Goal: Task Accomplishment & Management: Use online tool/utility

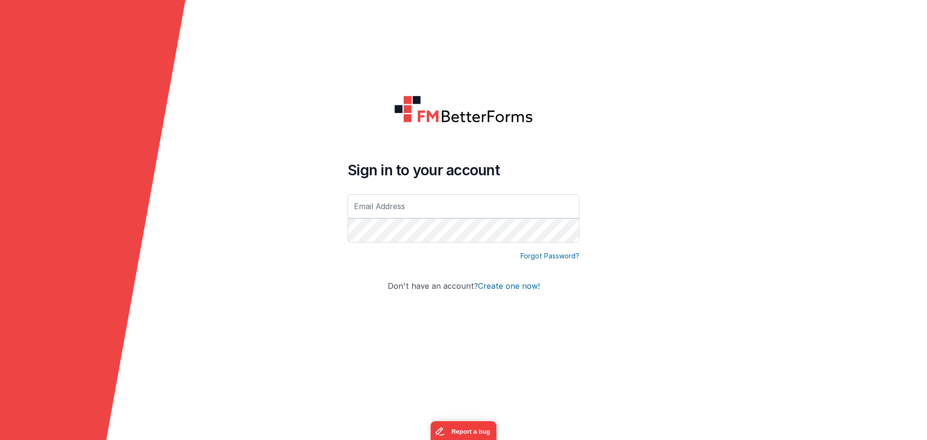
click at [490, 202] on input "text" at bounding box center [464, 206] width 232 height 24
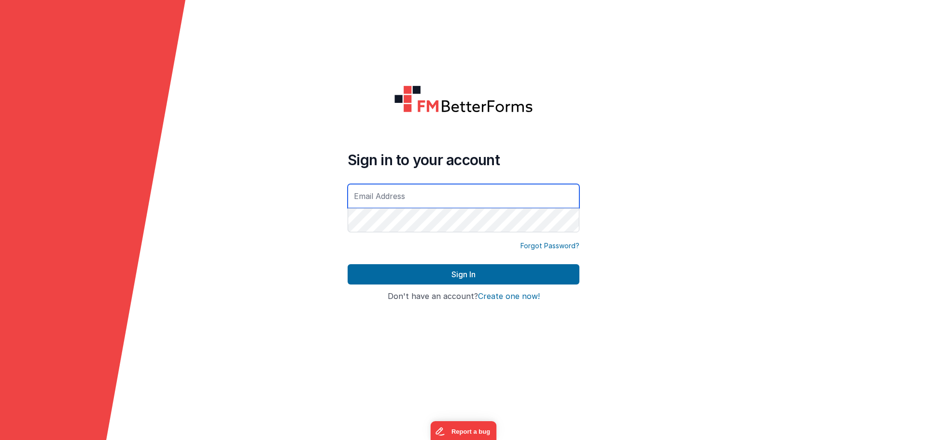
type input "[PERSON_NAME][EMAIL_ADDRESS][DOMAIN_NAME]"
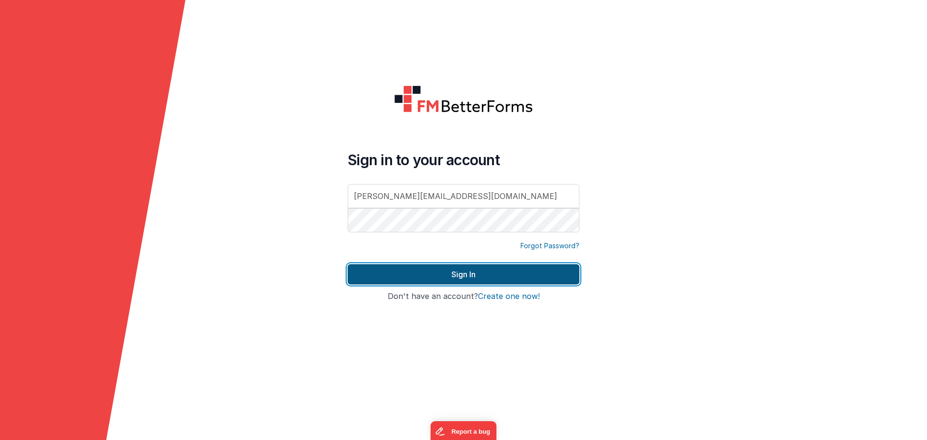
click at [448, 273] on button "Sign In" at bounding box center [464, 274] width 232 height 20
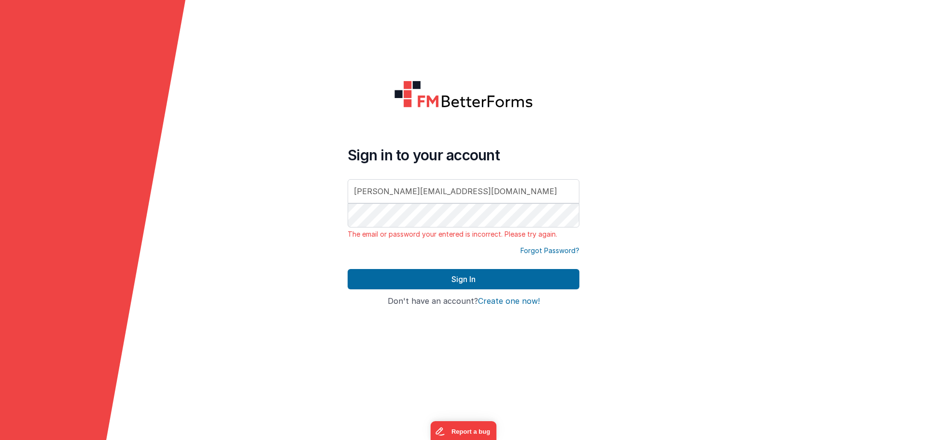
click at [348, 239] on div at bounding box center [348, 239] width 0 height 0
click at [665, 209] on form "Sign in to your account [PERSON_NAME][EMAIL_ADDRESS][DOMAIN_NAME] The email or …" at bounding box center [463, 220] width 927 height 440
click at [816, 112] on div at bounding box center [834, 220] width 185 height 440
click at [542, 366] on div "Sign in to your account [PERSON_NAME][EMAIL_ADDRESS][DOMAIN_NAME] The email or …" at bounding box center [463, 219] width 247 height 295
drag, startPoint x: 450, startPoint y: 195, endPoint x: 376, endPoint y: 192, distance: 73.9
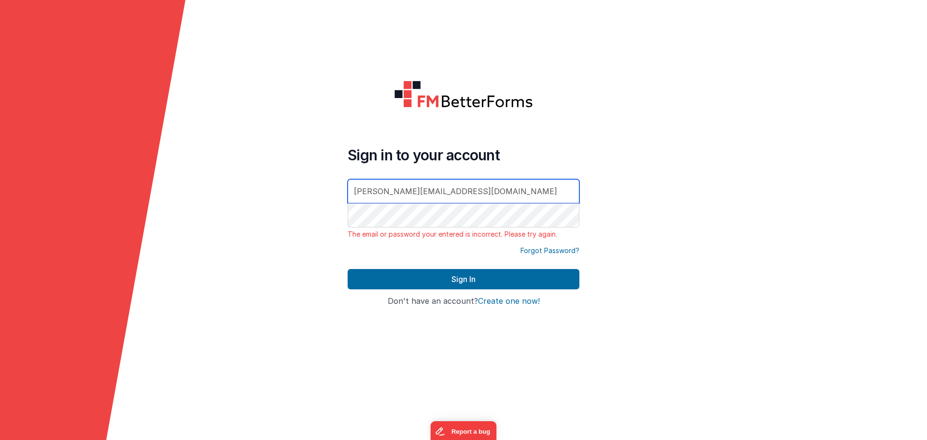
click at [376, 192] on input "[PERSON_NAME][EMAIL_ADDRESS][DOMAIN_NAME]" at bounding box center [464, 191] width 232 height 24
drag, startPoint x: 249, startPoint y: 235, endPoint x: 240, endPoint y: 241, distance: 10.9
click at [249, 235] on form "Sign in to your account [PERSON_NAME][EMAIL_ADDRESS][DOMAIN_NAME] The email or …" at bounding box center [463, 220] width 927 height 440
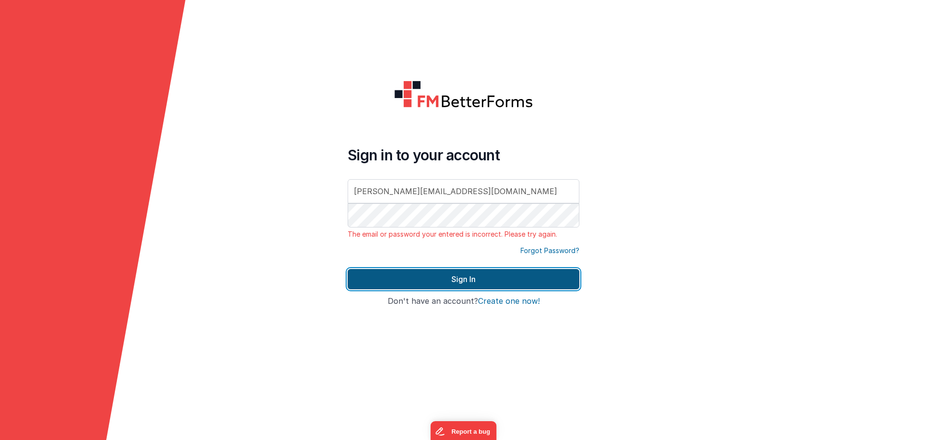
click at [434, 271] on button "Sign In" at bounding box center [464, 279] width 232 height 20
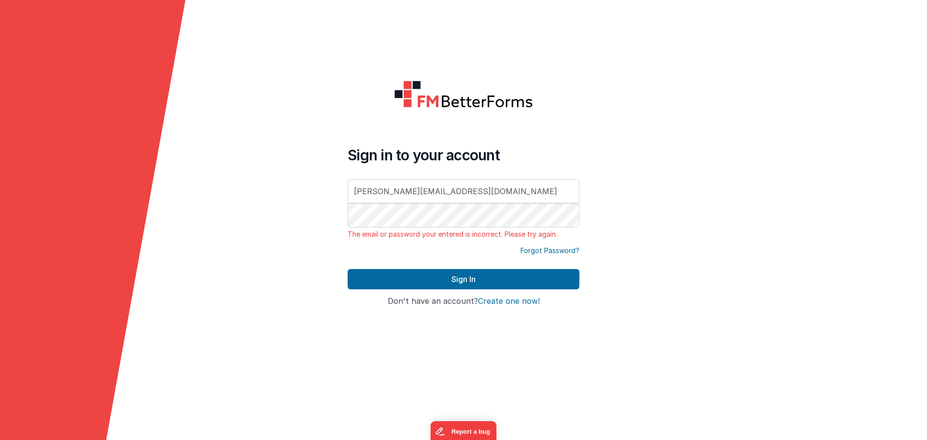
click at [553, 246] on link "Forgot Password?" at bounding box center [549, 251] width 59 height 10
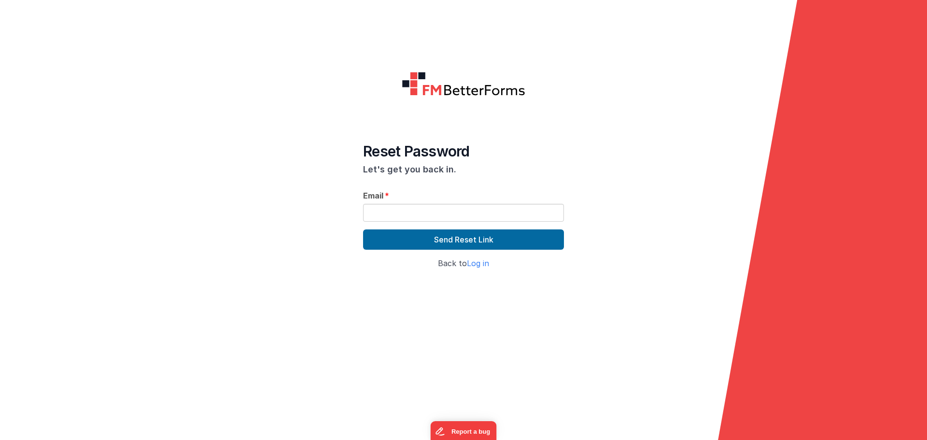
click at [433, 219] on input "text" at bounding box center [463, 213] width 201 height 18
type input "[PERSON_NAME][EMAIL_ADDRESS][DOMAIN_NAME]"
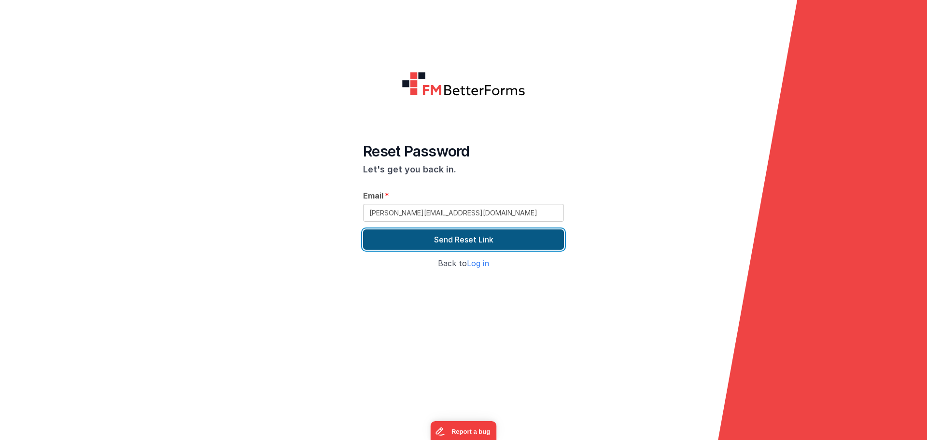
click at [502, 237] on button "Send Reset Link" at bounding box center [463, 239] width 201 height 20
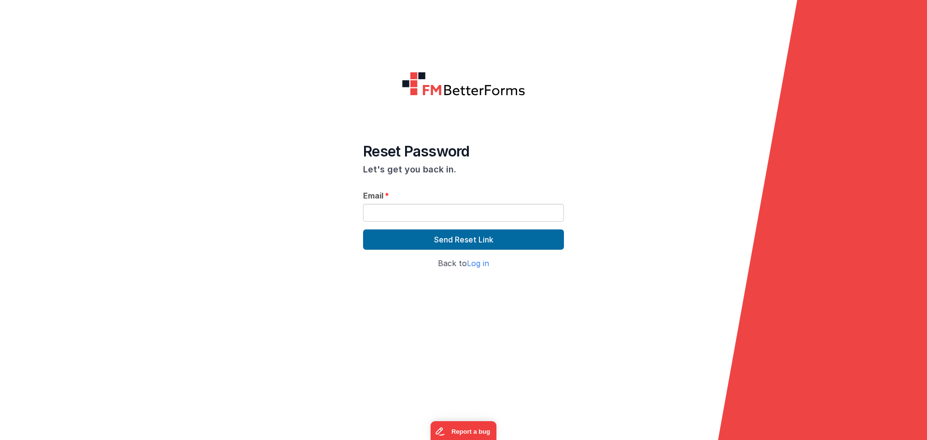
click at [450, 313] on div at bounding box center [463, 329] width 927 height 93
click at [473, 263] on link "Log in" at bounding box center [478, 263] width 22 height 10
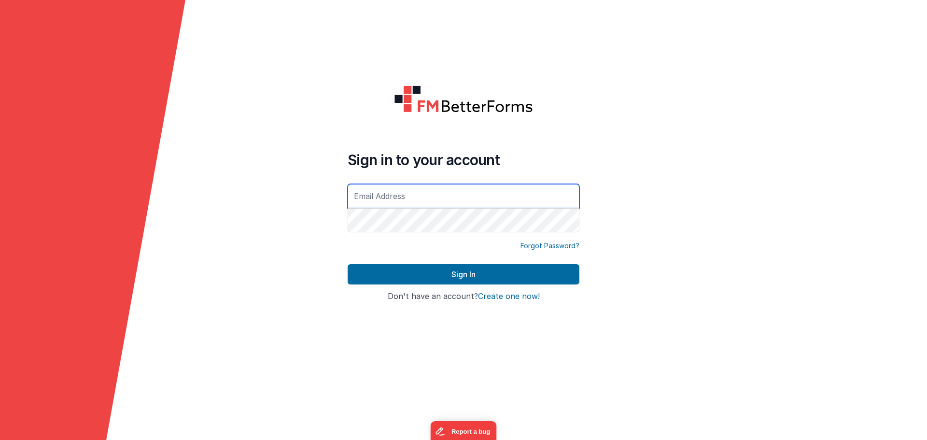
click at [435, 204] on input "text" at bounding box center [464, 196] width 232 height 24
type input "[PERSON_NAME][EMAIL_ADDRESS][DOMAIN_NAME]"
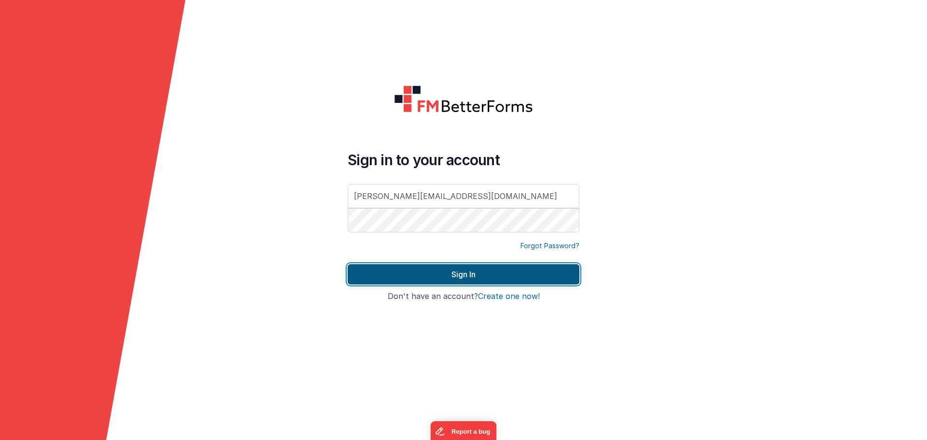
click at [418, 281] on button "Sign In" at bounding box center [464, 274] width 232 height 20
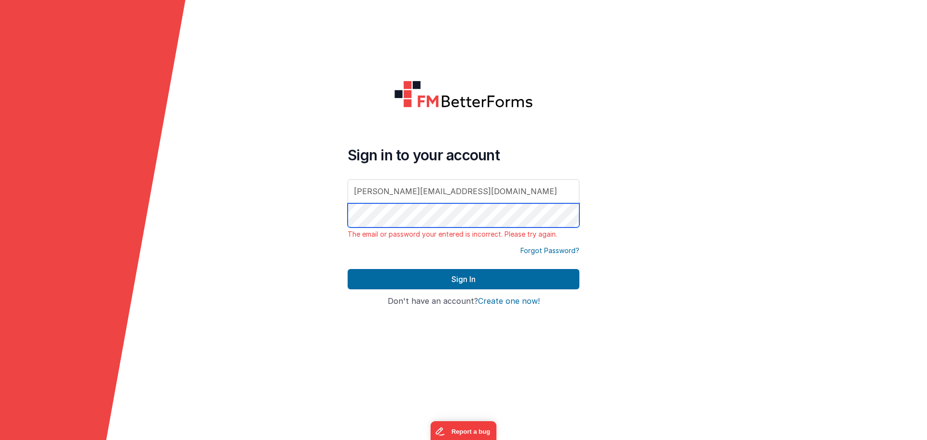
click at [197, 219] on form "Sign in to your account [PERSON_NAME][EMAIL_ADDRESS][DOMAIN_NAME] The email or …" at bounding box center [463, 220] width 927 height 440
drag, startPoint x: 228, startPoint y: 247, endPoint x: 336, endPoint y: 264, distance: 109.0
click at [228, 247] on form "Sign in to your account [PERSON_NAME][EMAIL_ADDRESS][DOMAIN_NAME] The email or …" at bounding box center [463, 220] width 927 height 440
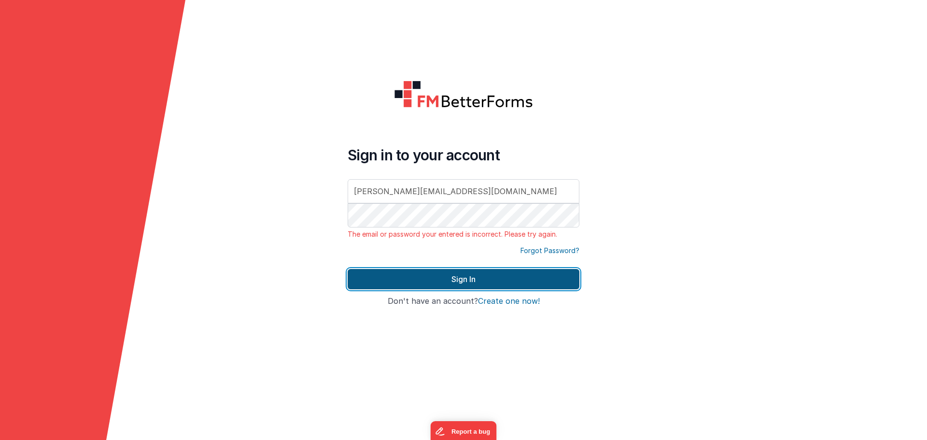
click at [409, 269] on button "Sign In" at bounding box center [464, 279] width 232 height 20
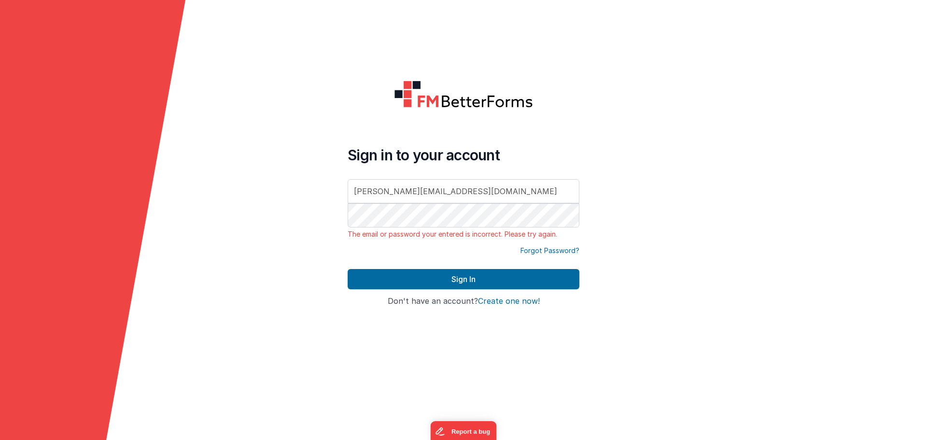
click at [236, 216] on form "Sign in to your account [PERSON_NAME][EMAIL_ADDRESS][DOMAIN_NAME] The email or …" at bounding box center [463, 220] width 927 height 440
click at [281, 279] on form "Sign in to your account [PERSON_NAME][EMAIL_ADDRESS][DOMAIN_NAME] The email or …" at bounding box center [463, 220] width 927 height 440
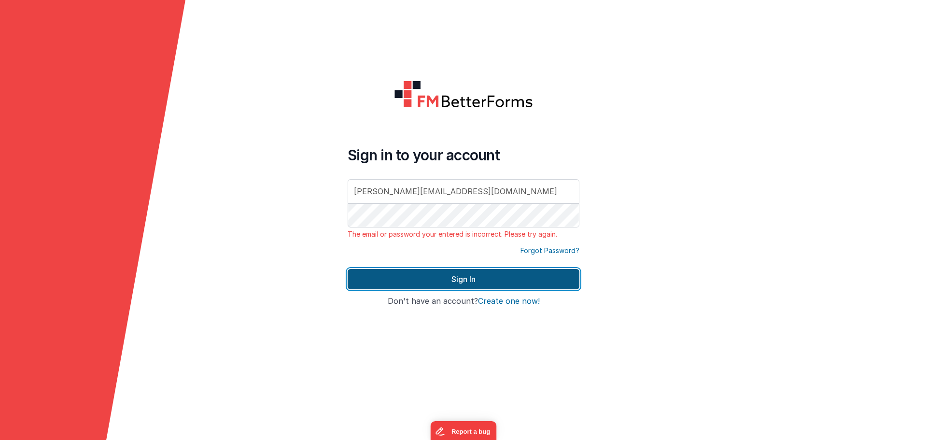
click at [437, 284] on button "Sign In" at bounding box center [464, 279] width 232 height 20
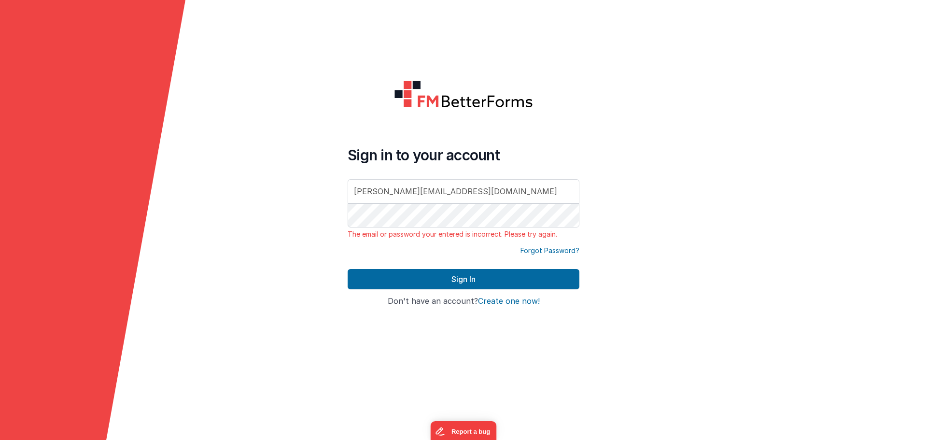
click at [280, 242] on form "Sign in to your account [PERSON_NAME][EMAIL_ADDRESS][DOMAIN_NAME] The email or …" at bounding box center [463, 220] width 927 height 440
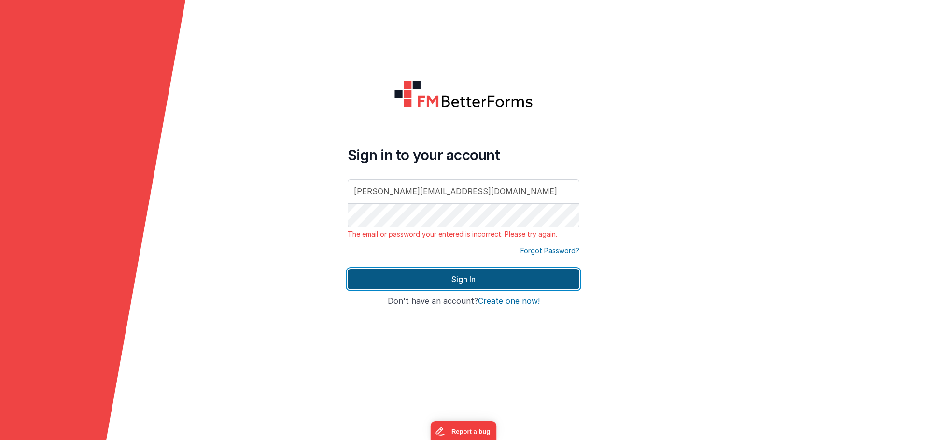
click at [489, 281] on button "Sign In" at bounding box center [464, 279] width 232 height 20
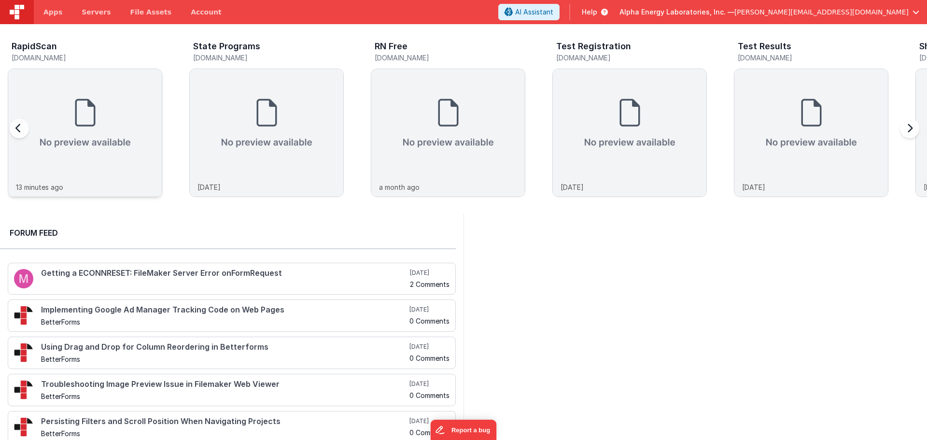
click at [90, 116] on img at bounding box center [85, 123] width 154 height 108
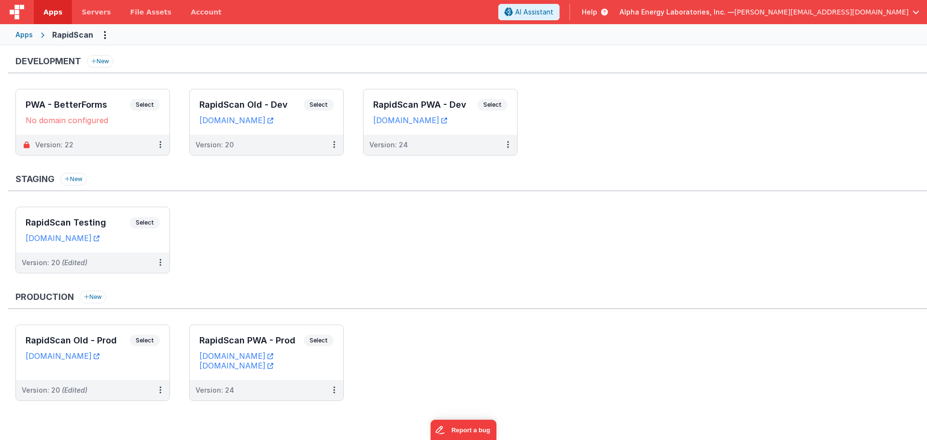
click at [535, 297] on div "Production New" at bounding box center [467, 300] width 919 height 18
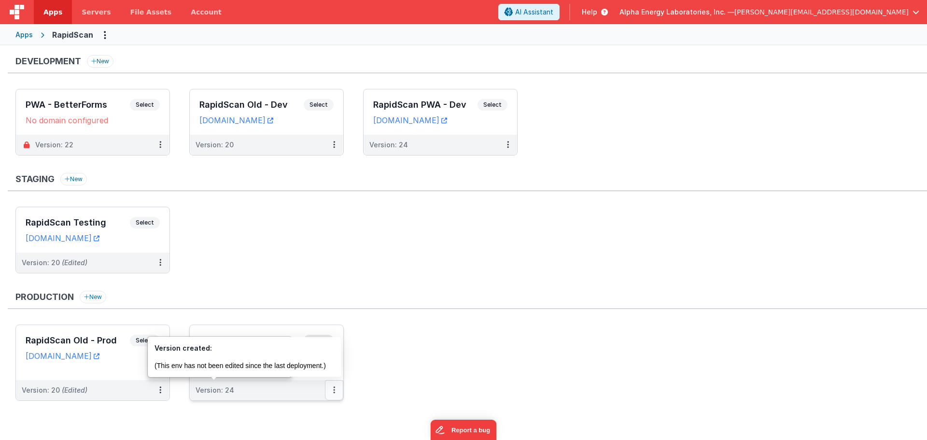
click at [337, 391] on button at bounding box center [334, 390] width 18 height 20
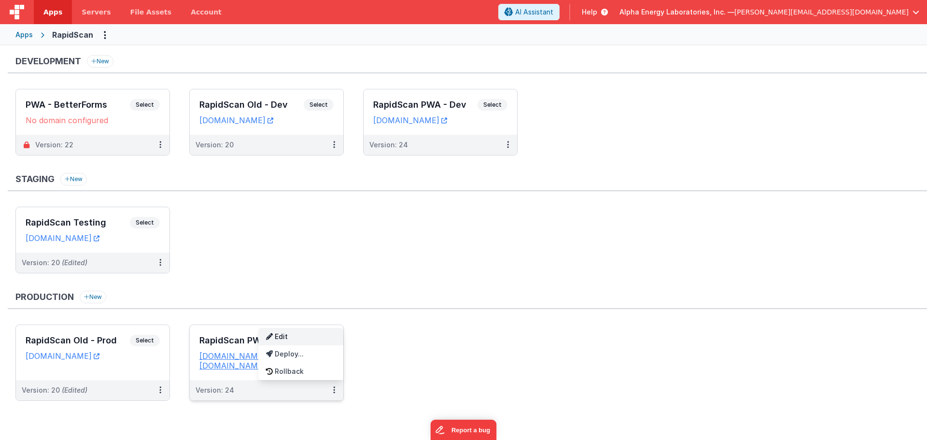
click at [279, 338] on link "Edit" at bounding box center [300, 336] width 85 height 17
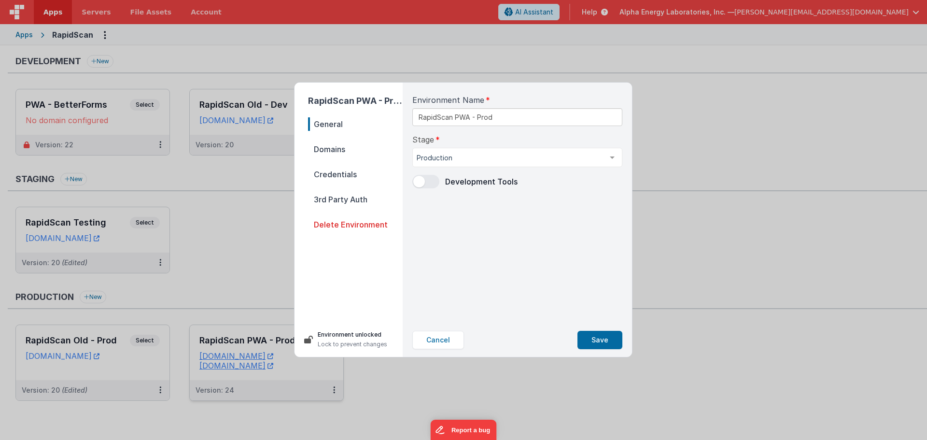
click at [328, 336] on p "Environment unlocked" at bounding box center [353, 335] width 70 height 10
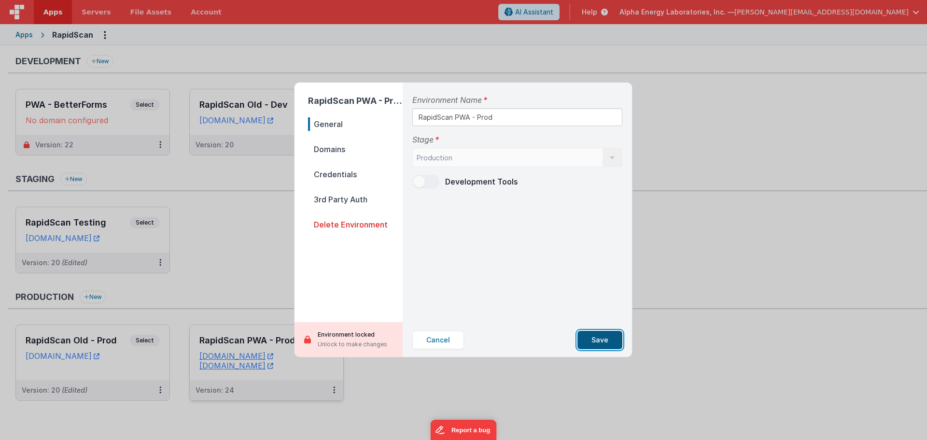
click at [598, 343] on button "Save" at bounding box center [599, 340] width 45 height 18
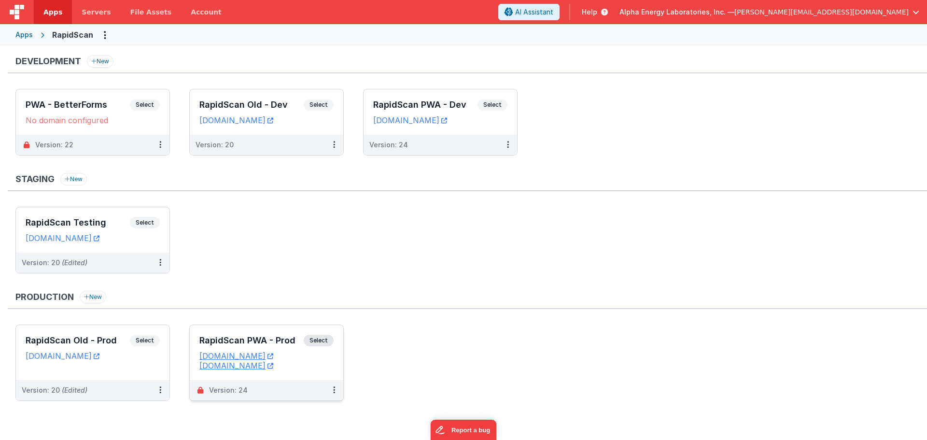
click at [506, 377] on ul "RapidScan Old - Prod Select URLs [DOMAIN_NAME] Version: 20 (Edited) RapidScan P…" at bounding box center [471, 367] width 912 height 86
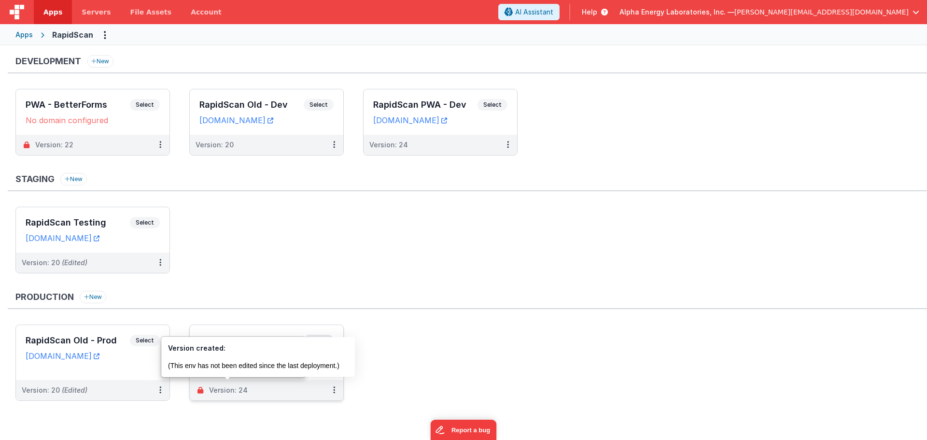
click at [463, 376] on ul "RapidScan Old - Prod Select URLs [DOMAIN_NAME] Version: 20 (Edited) RapidScan P…" at bounding box center [471, 367] width 912 height 86
click at [683, 366] on ul "RapidScan Old - Prod Select URLs [DOMAIN_NAME] Version: 20 (Edited) RapidScan P…" at bounding box center [471, 367] width 912 height 86
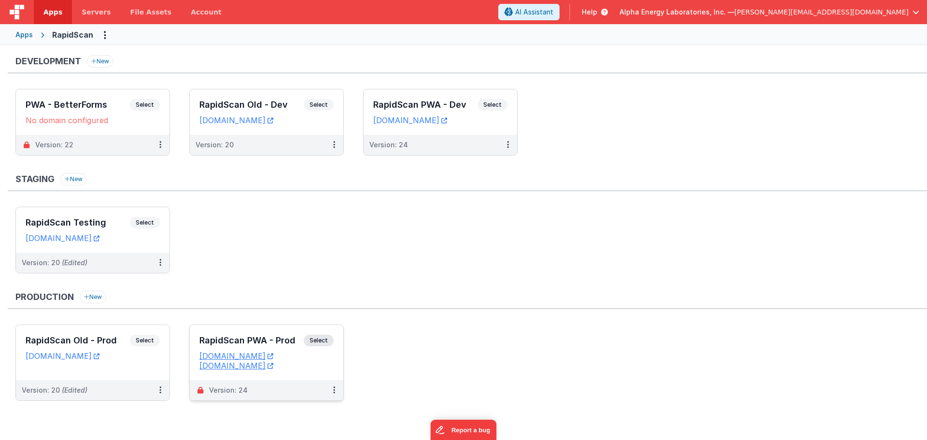
click at [683, 366] on ul "RapidScan Old - Prod Select URLs [DOMAIN_NAME] Version: 20 (Edited) RapidScan P…" at bounding box center [471, 367] width 912 height 86
click at [524, 289] on div "Development New PWA - BetterForms Select URLs No domain configured Version: 22 …" at bounding box center [467, 232] width 919 height 355
click at [522, 267] on ul "RapidScan Testing Select URLs [DOMAIN_NAME] Version: 20 (Edited)" at bounding box center [471, 245] width 912 height 76
click at [557, 241] on ul "RapidScan Testing Select URLs [DOMAIN_NAME] Version: 20 (Edited)" at bounding box center [471, 245] width 912 height 76
click at [415, 289] on div "Development New PWA - BetterForms Select URLs No domain configured Version: 22 …" at bounding box center [467, 232] width 919 height 355
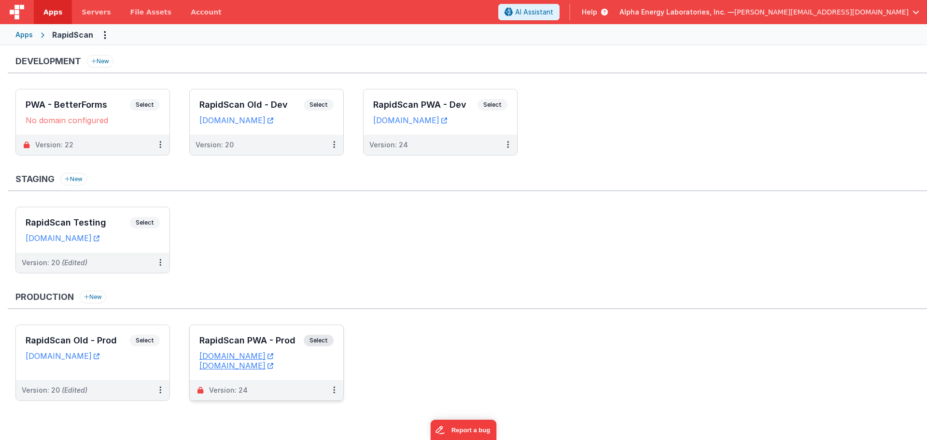
click at [528, 318] on div "Production New RapidScan Old - Prod Select URLs [DOMAIN_NAME] Version: 20 (Edit…" at bounding box center [467, 351] width 919 height 120
click at [646, 246] on ul "RapidScan Testing Select URLs [DOMAIN_NAME] Version: 20 (Edited)" at bounding box center [471, 245] width 912 height 76
click at [452, 248] on ul "RapidScan Testing Select URLs [DOMAIN_NAME] Version: 20 (Edited)" at bounding box center [471, 245] width 912 height 76
click at [336, 388] on button at bounding box center [334, 390] width 18 height 20
click at [288, 342] on link "Edit" at bounding box center [300, 336] width 85 height 17
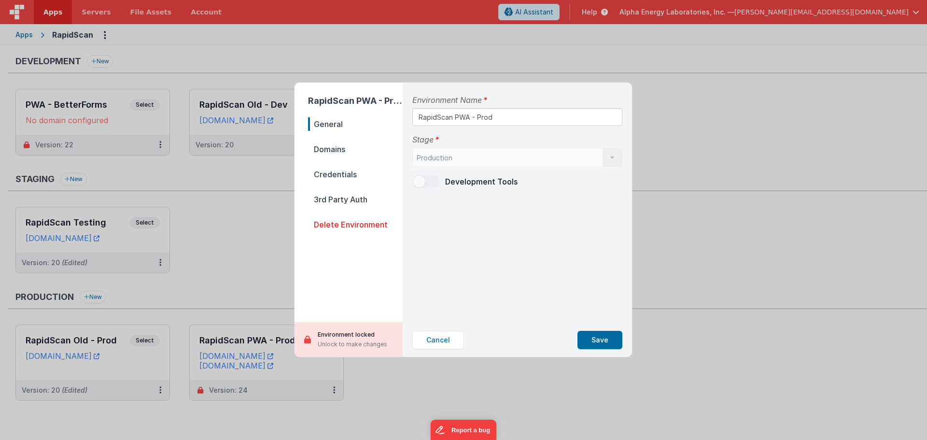
click at [337, 148] on span "Domains" at bounding box center [355, 149] width 95 height 14
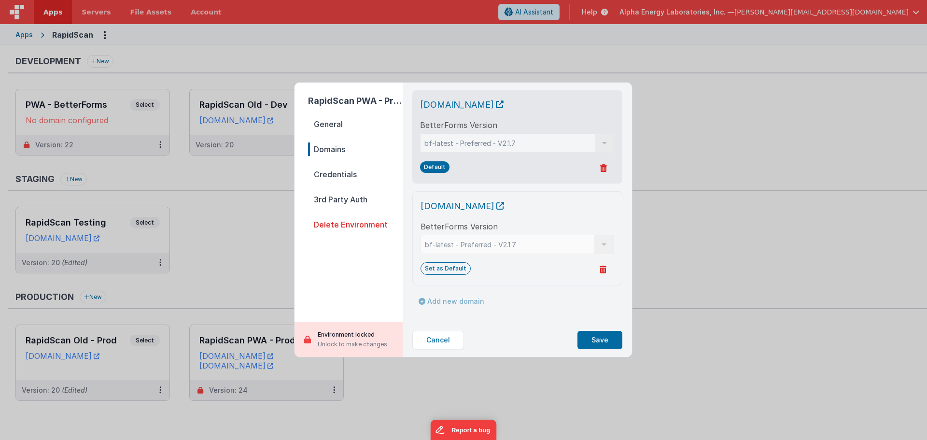
click at [339, 174] on span "Credentials" at bounding box center [355, 175] width 95 height 14
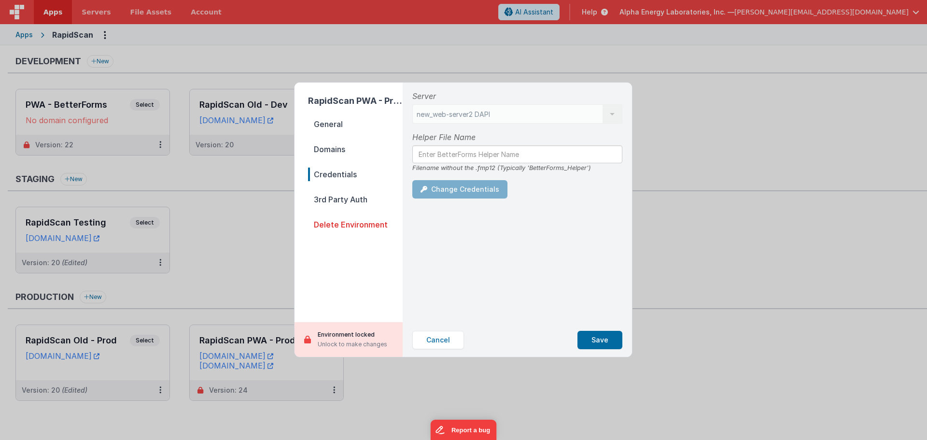
click at [550, 114] on div "new_web-server2 DAPI old_web-server old_web-server DAPI new_web-server2 DAPI Li…" at bounding box center [517, 113] width 210 height 19
click at [494, 167] on div "Filename without the .fmp12 (Typically 'BetterForms_Helper')" at bounding box center [517, 167] width 210 height 9
click at [328, 351] on div "Environment locked Unlock to make changes" at bounding box center [349, 339] width 108 height 35
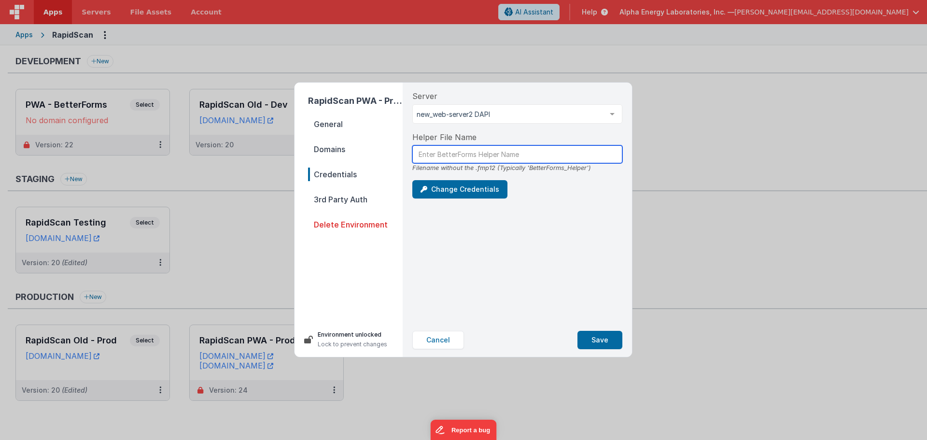
click at [440, 155] on input "text" at bounding box center [517, 154] width 210 height 18
type input "BetterForms_Helper"
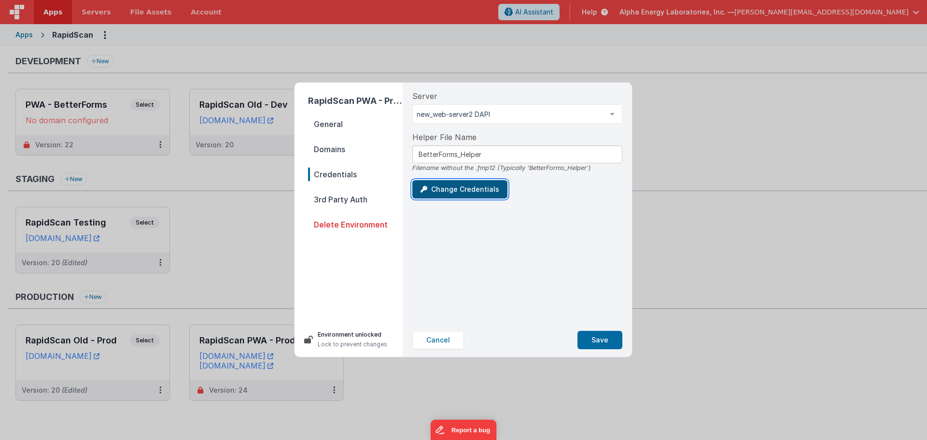
click at [452, 183] on button "Change Credentials" at bounding box center [459, 189] width 95 height 18
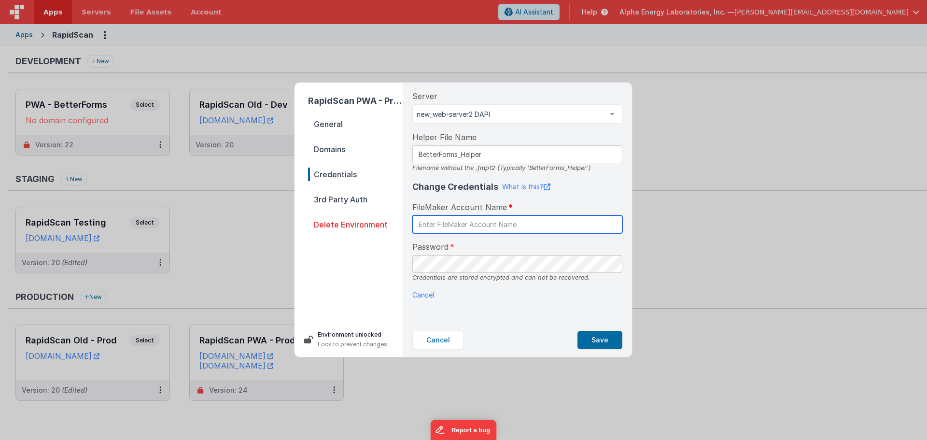
click at [431, 223] on input "text" at bounding box center [517, 224] width 210 height 18
type input "BetterForms"
click at [587, 198] on div "Change Credentials What is this? FileMaker Account Name BetterForms Password Cr…" at bounding box center [517, 240] width 210 height 120
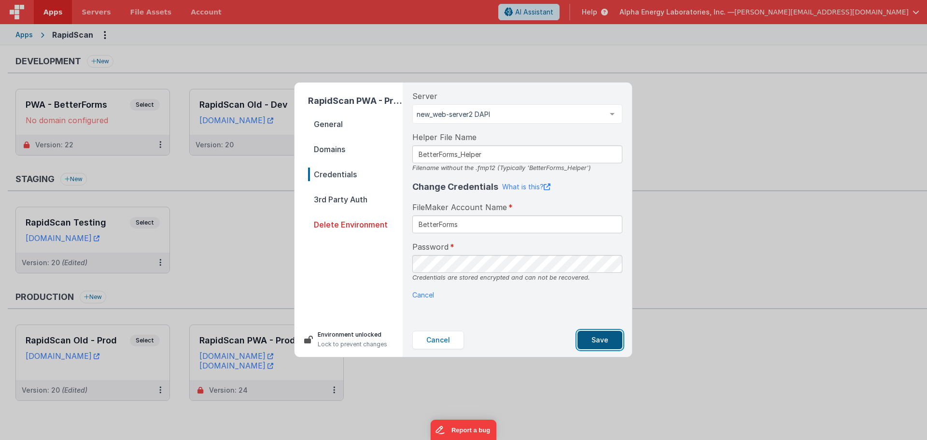
click at [602, 337] on button "Save" at bounding box center [599, 340] width 45 height 18
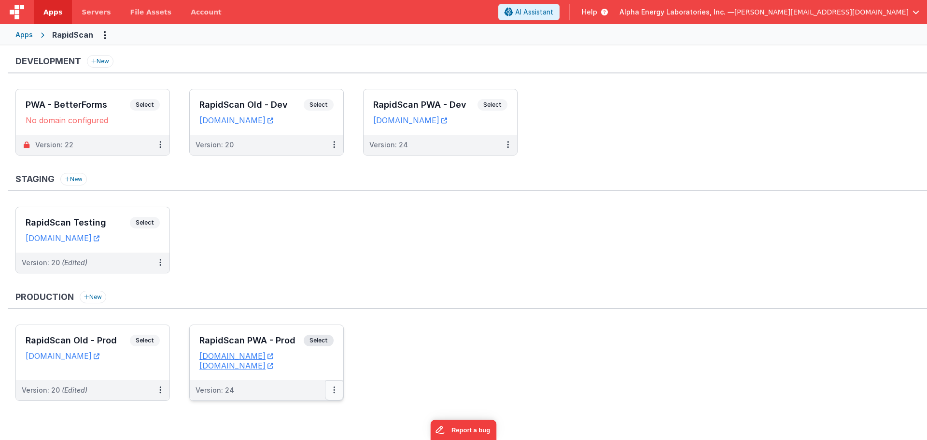
click at [333, 395] on button at bounding box center [334, 390] width 18 height 20
click at [307, 342] on link "Edit" at bounding box center [300, 336] width 85 height 17
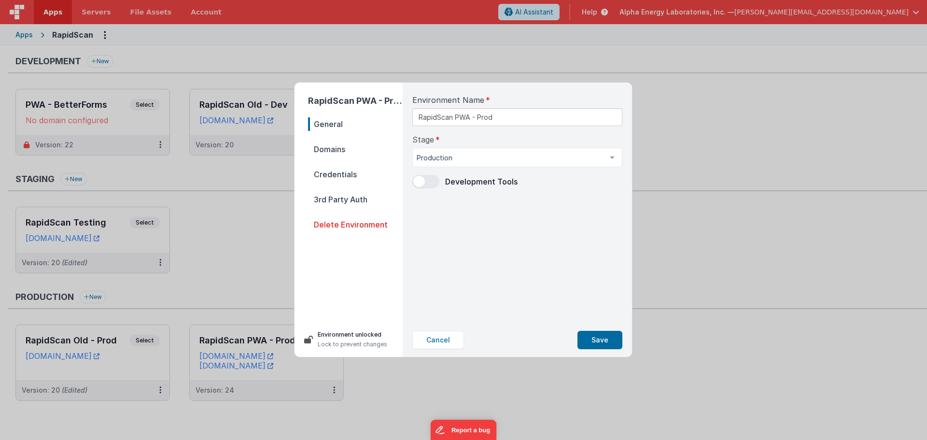
click at [358, 183] on nav "General Domains Credentials 3rd Party Auth Delete Environment" at bounding box center [355, 215] width 95 height 197
click at [335, 178] on span "Credentials" at bounding box center [355, 175] width 95 height 14
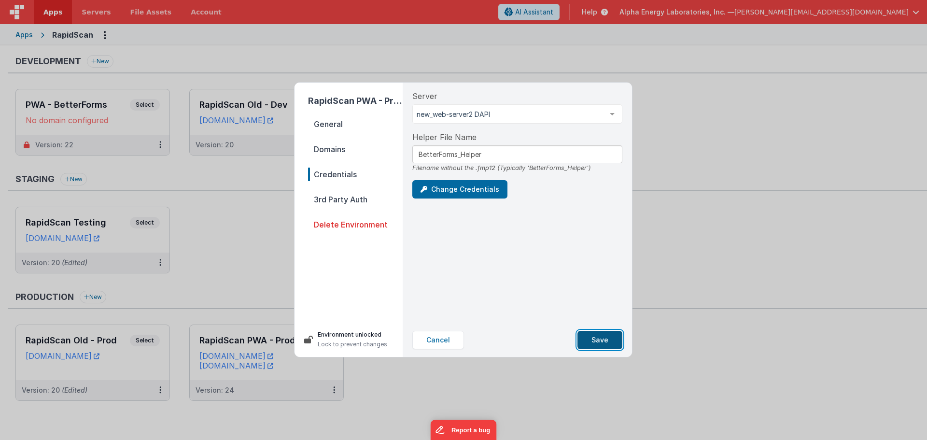
click at [610, 343] on button "Save" at bounding box center [599, 340] width 45 height 18
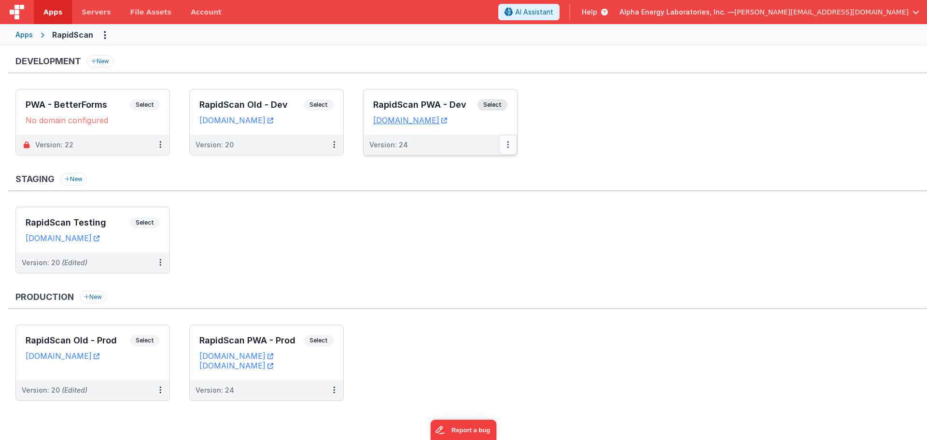
click at [512, 145] on button at bounding box center [508, 145] width 18 height 20
click at [470, 171] on link "Edit" at bounding box center [474, 166] width 85 height 17
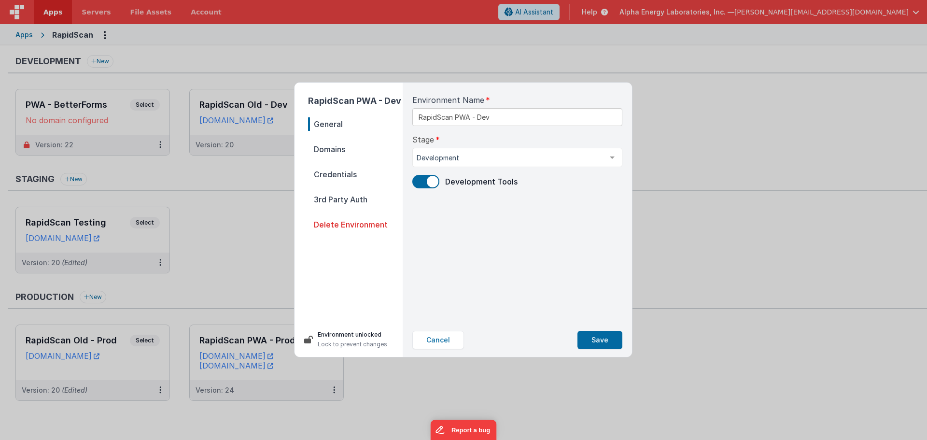
click at [339, 175] on span "Credentials" at bounding box center [355, 175] width 95 height 14
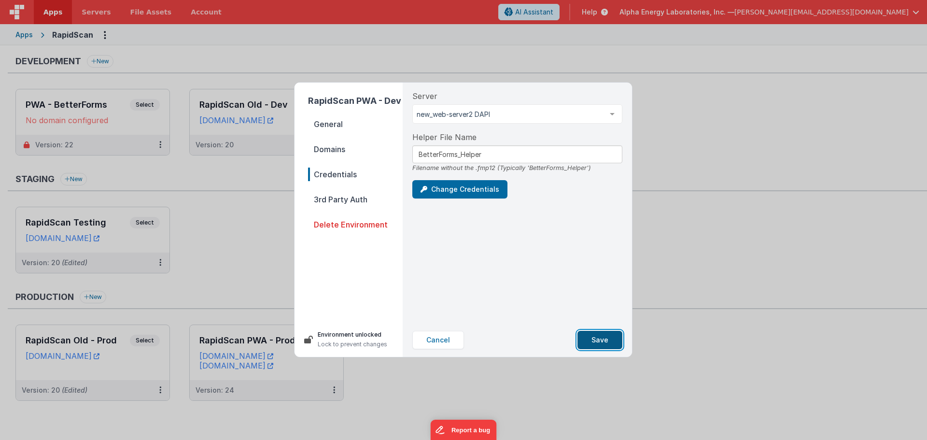
click at [586, 332] on button "Save" at bounding box center [599, 340] width 45 height 18
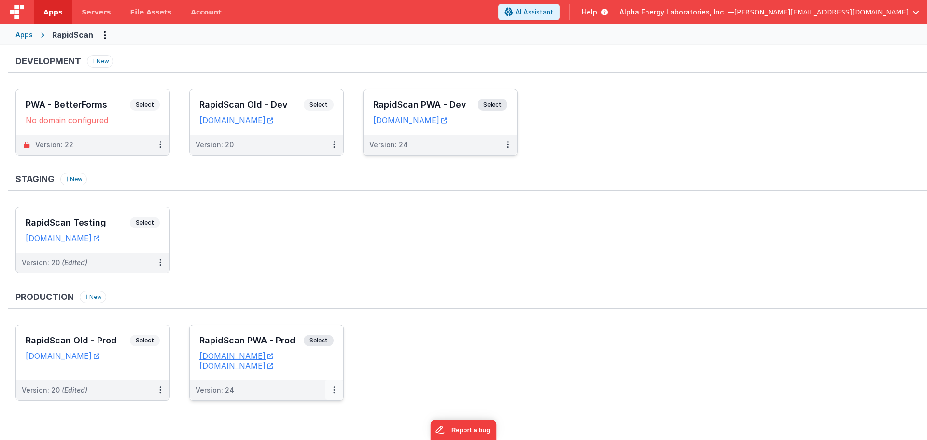
drag, startPoint x: 344, startPoint y: 387, endPoint x: 334, endPoint y: 390, distance: 10.0
click at [343, 387] on ul "RapidScan Old - Prod Select URLs [DOMAIN_NAME] Version: 20 (Edited) RapidScan P…" at bounding box center [471, 367] width 912 height 86
click at [329, 390] on button at bounding box center [334, 390] width 18 height 20
click at [332, 388] on button at bounding box center [334, 390] width 18 height 20
click at [291, 337] on link "Edit" at bounding box center [300, 336] width 85 height 17
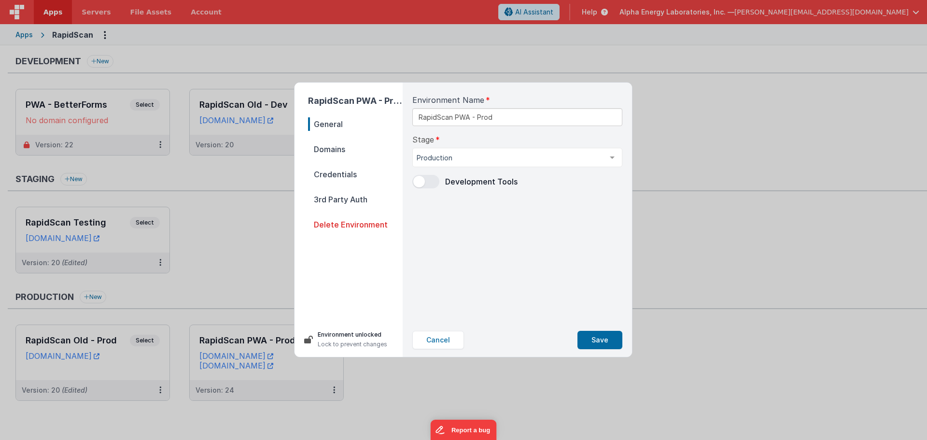
click at [336, 332] on p "Environment unlocked" at bounding box center [353, 335] width 70 height 10
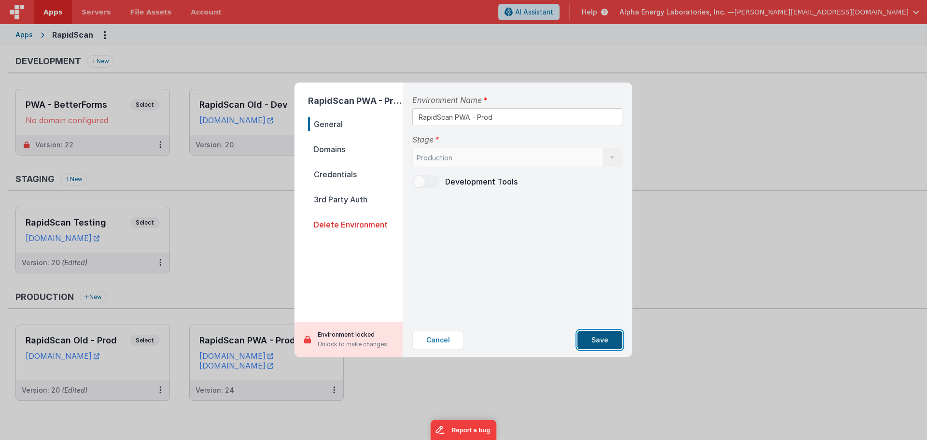
click at [595, 335] on button "Save" at bounding box center [599, 340] width 45 height 18
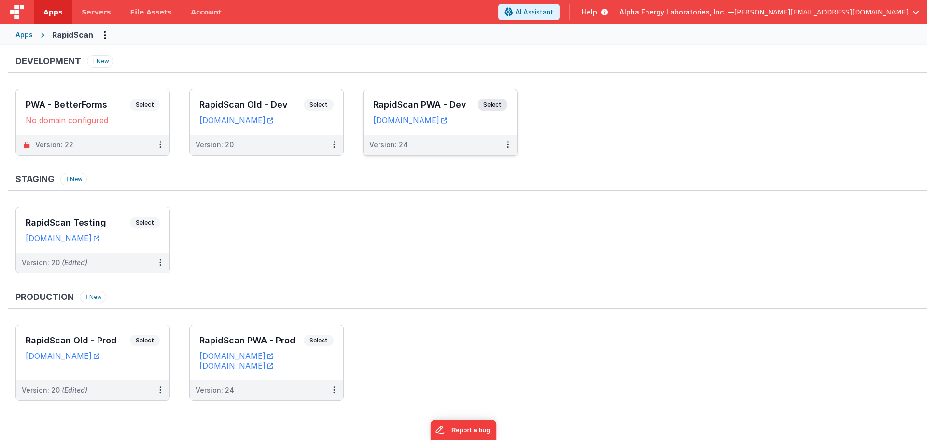
click at [608, 13] on icon at bounding box center [602, 12] width 11 height 10
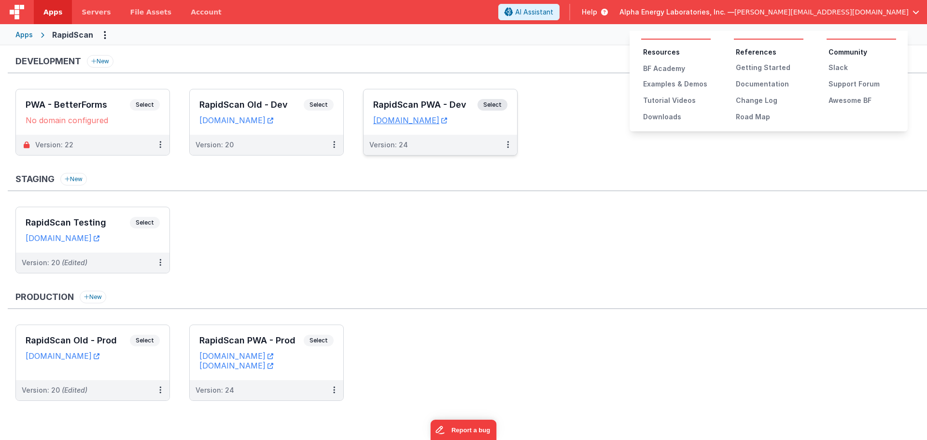
click at [866, 89] on ul "Community Slack Support Forum Awesome BF" at bounding box center [862, 76] width 70 height 58
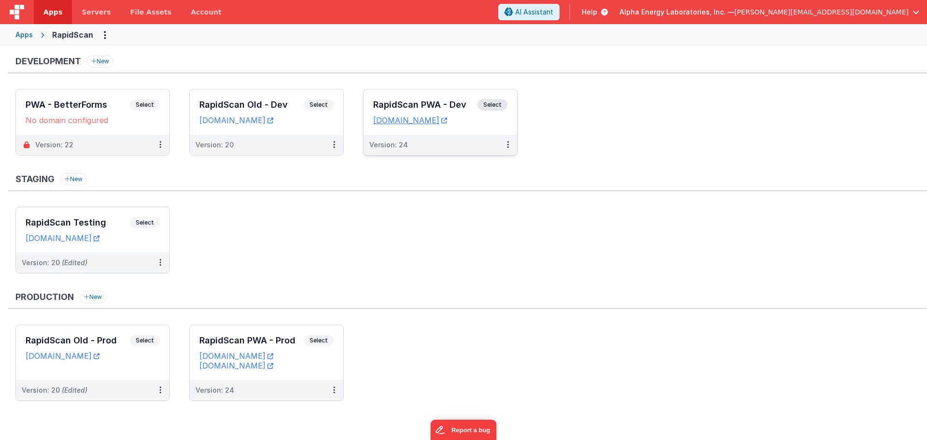
click at [619, 18] on div "Help" at bounding box center [594, 12] width 49 height 16
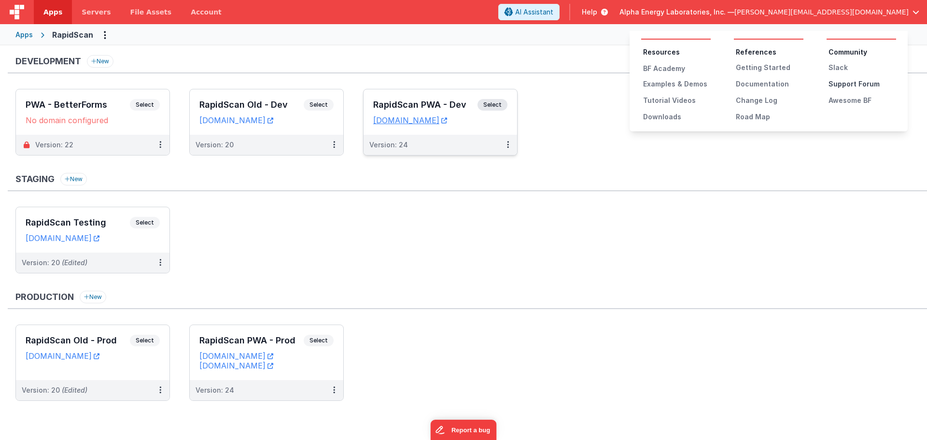
click at [860, 81] on div "Support Forum" at bounding box center [863, 84] width 68 height 10
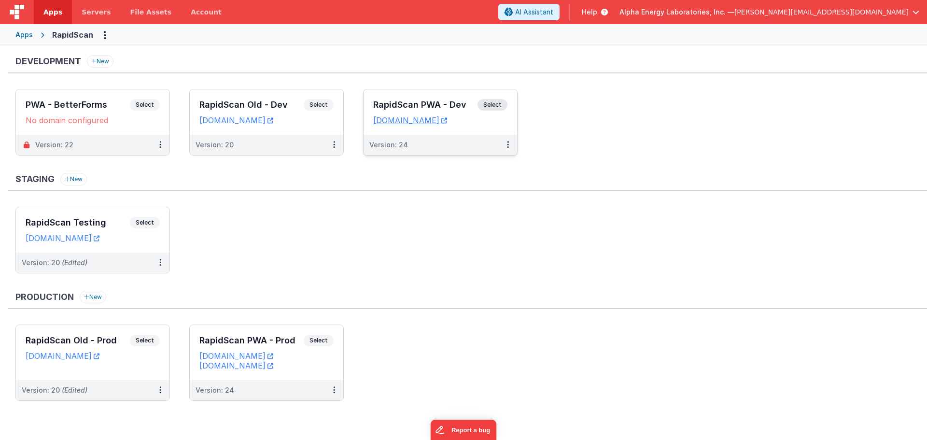
click at [506, 100] on div "RapidScan PWA - Dev Select" at bounding box center [440, 107] width 134 height 16
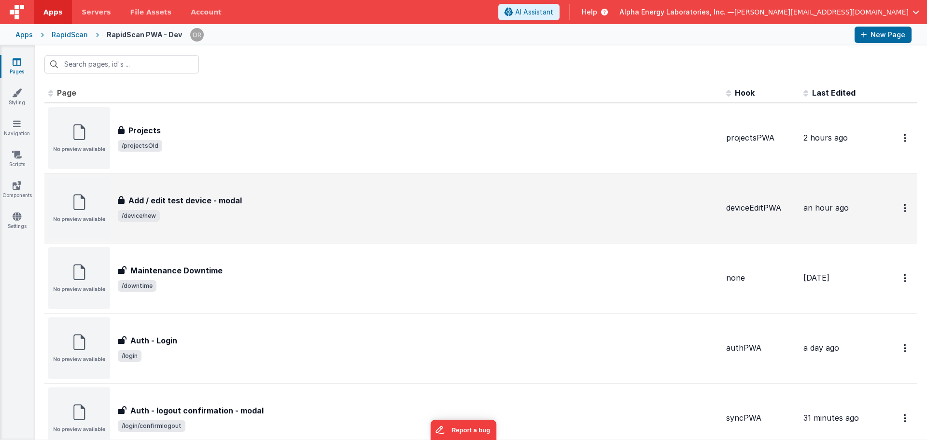
click at [232, 196] on h3 "Add / edit test device - modal" at bounding box center [184, 201] width 113 height 12
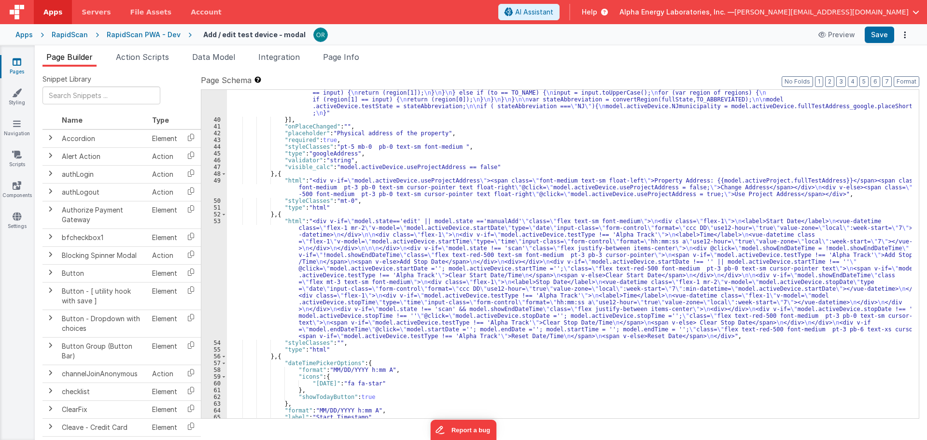
scroll to position [413, 0]
click at [291, 222] on div ""function" : "model.activeDevice.addressChanged = true; \n model.activeDevice.f…" at bounding box center [569, 216] width 685 height 470
click at [214, 221] on div "53" at bounding box center [214, 279] width 26 height 122
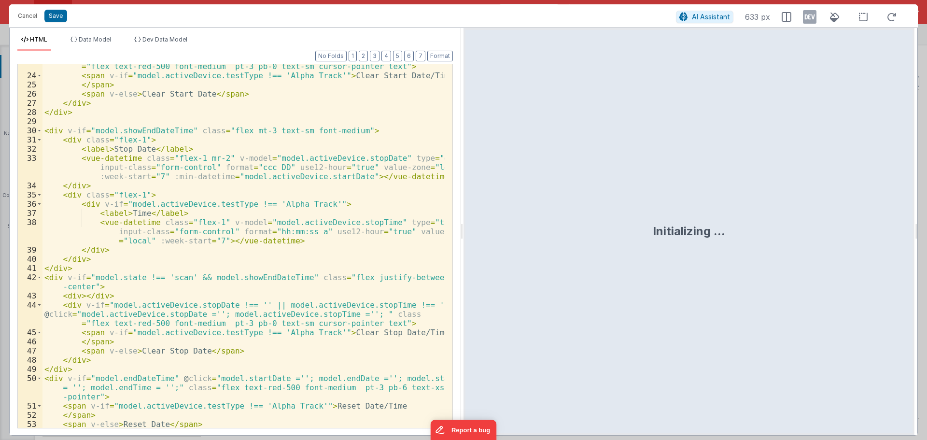
scroll to position [297, 0]
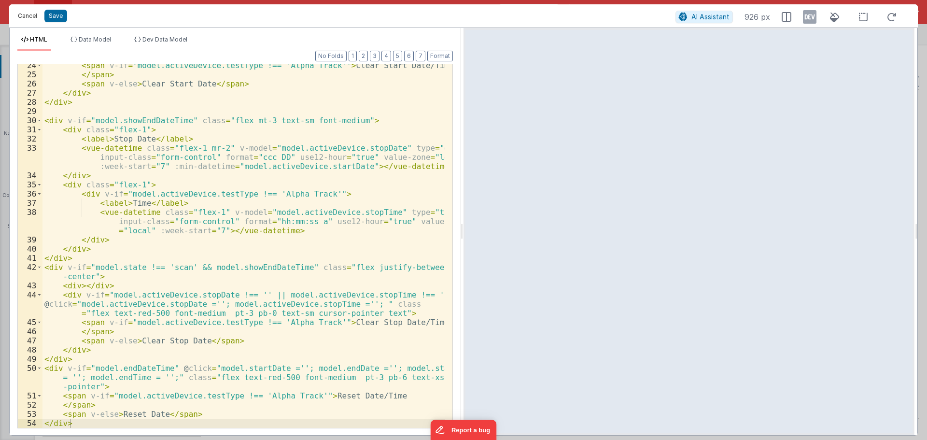
click at [31, 18] on button "Cancel" at bounding box center [27, 16] width 29 height 14
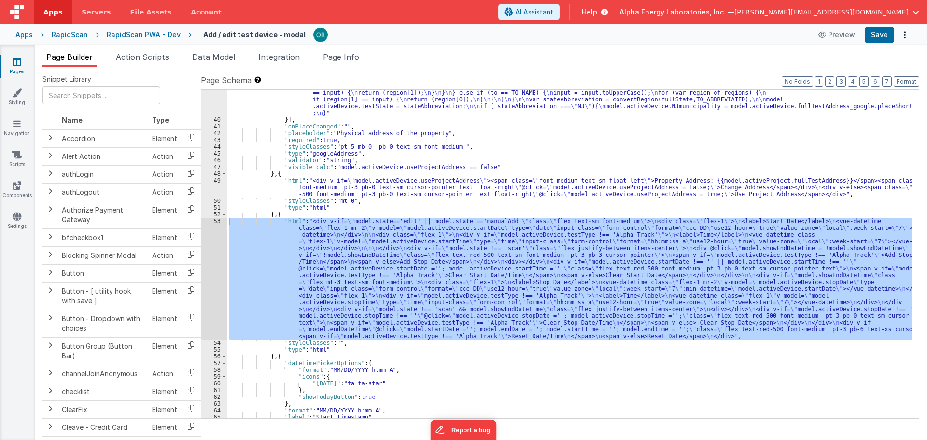
click at [466, 323] on div ""function" : "model.activeDevice.addressChanged = true; \n model.activeDevice.f…" at bounding box center [569, 254] width 685 height 328
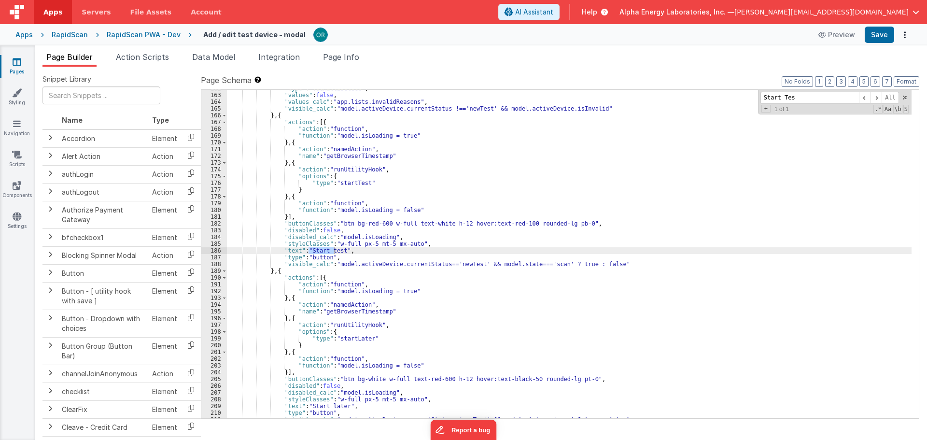
scroll to position [1411, 0]
type input "Start Test"
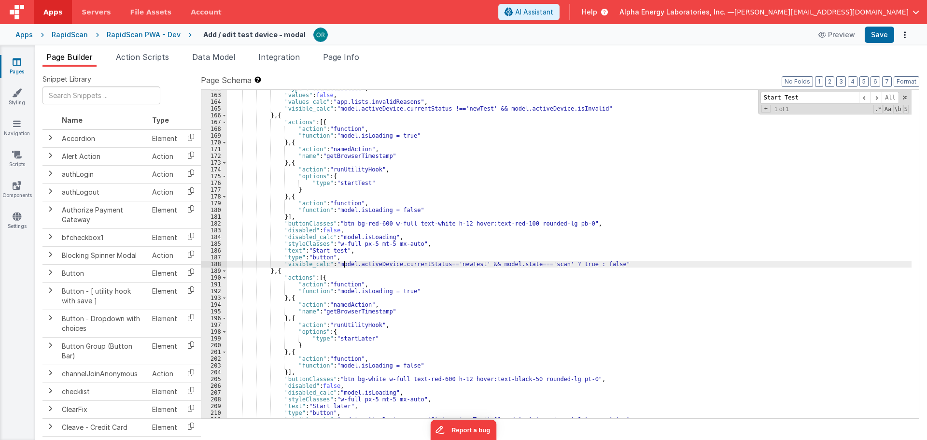
click at [345, 265] on div ""type" : "vueMultiSelect" , "values" : false , "values_calc" : "app.lists.inval…" at bounding box center [569, 256] width 685 height 342
click at [396, 265] on div ""type" : "vueMultiSelect" , "values" : false , "values_calc" : "app.lists.inval…" at bounding box center [569, 256] width 685 height 342
click at [452, 266] on div ""type" : "vueMultiSelect" , "values" : false , "values_calc" : "app.lists.inval…" at bounding box center [569, 256] width 685 height 342
click at [452, 266] on div ""type" : "vueMultiSelect" , "values" : false , "values_calc" : "app.lists.inval…" at bounding box center [569, 254] width 685 height 328
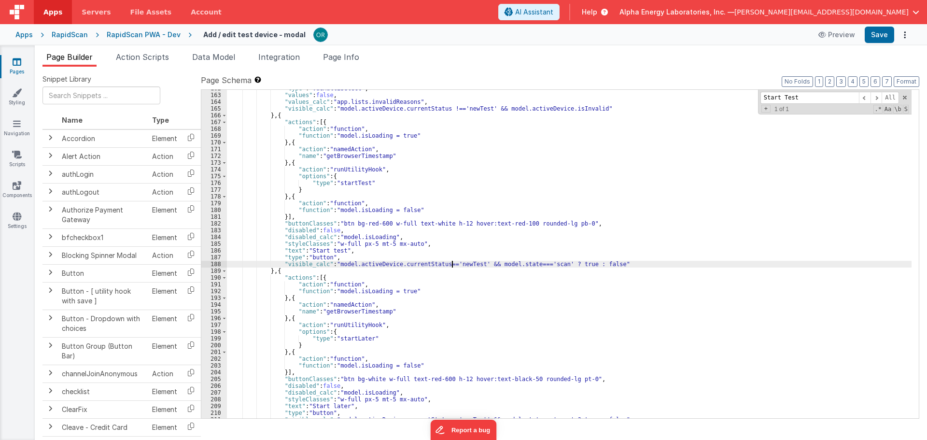
click at [452, 266] on div ""type" : "vueMultiSelect" , "values" : false , "values_calc" : "app.lists.inval…" at bounding box center [569, 256] width 685 height 342
click at [493, 265] on div ""type" : "vueMultiSelect" , "values" : false , "values_calc" : "app.lists.inval…" at bounding box center [569, 256] width 685 height 342
click at [515, 264] on div ""type" : "vueMultiSelect" , "values" : false , "values_calc" : "app.lists.inval…" at bounding box center [569, 256] width 685 height 342
click at [490, 266] on div ""type" : "vueMultiSelect" , "values" : false , "values_calc" : "app.lists.inval…" at bounding box center [569, 256] width 685 height 342
click at [502, 265] on div ""type" : "vueMultiSelect" , "values" : false , "values_calc" : "app.lists.inval…" at bounding box center [569, 256] width 685 height 342
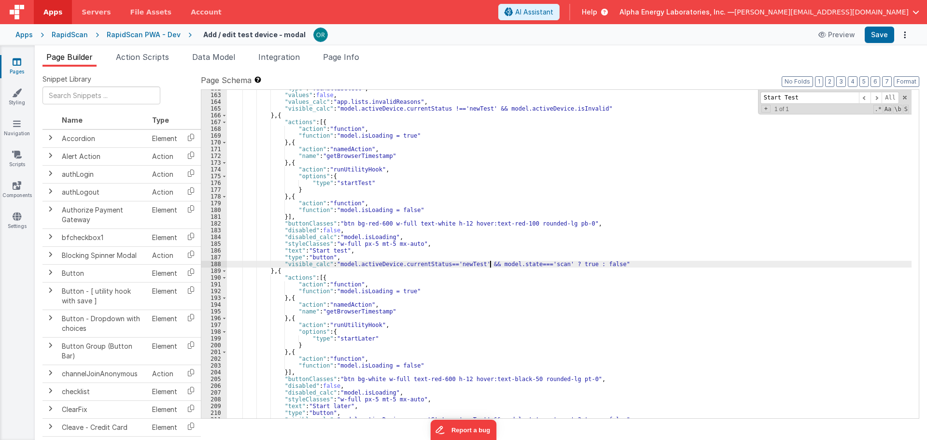
click at [490, 265] on div ""type" : "vueMultiSelect" , "values" : false , "values_calc" : "app.lists.inval…" at bounding box center [569, 256] width 685 height 342
click at [512, 268] on div ""type" : "vueMultiSelect" , "values" : false , "values_calc" : "app.lists.inval…" at bounding box center [569, 256] width 685 height 342
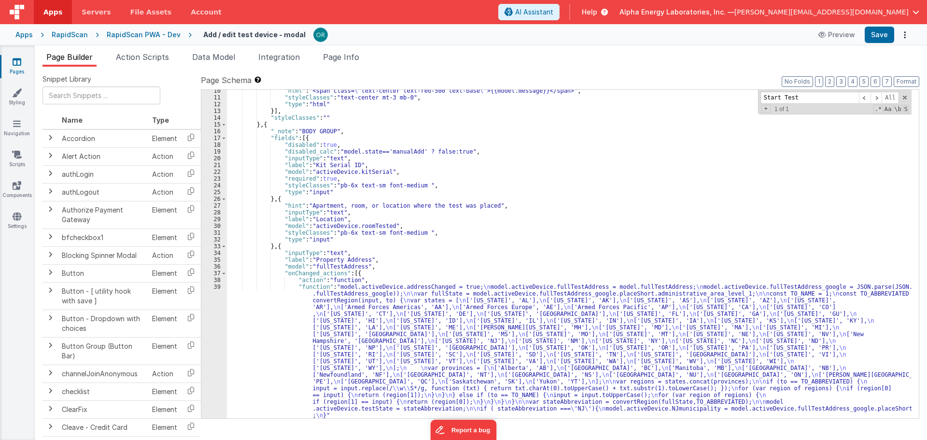
scroll to position [0, 0]
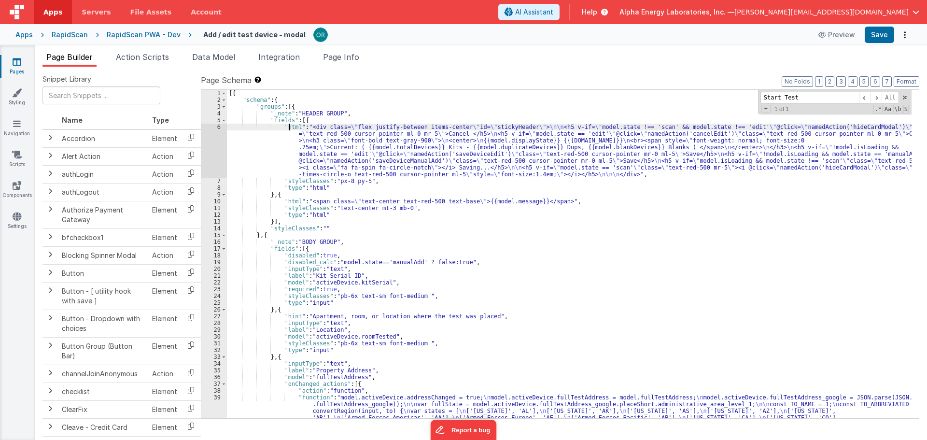
click at [288, 128] on div "[{ "schema" : { "groups" : [{ "_note" : "HEADER GROUP" , "fields" : [{ "html" :…" at bounding box center [569, 325] width 685 height 470
click at [211, 127] on div "6" at bounding box center [214, 151] width 26 height 54
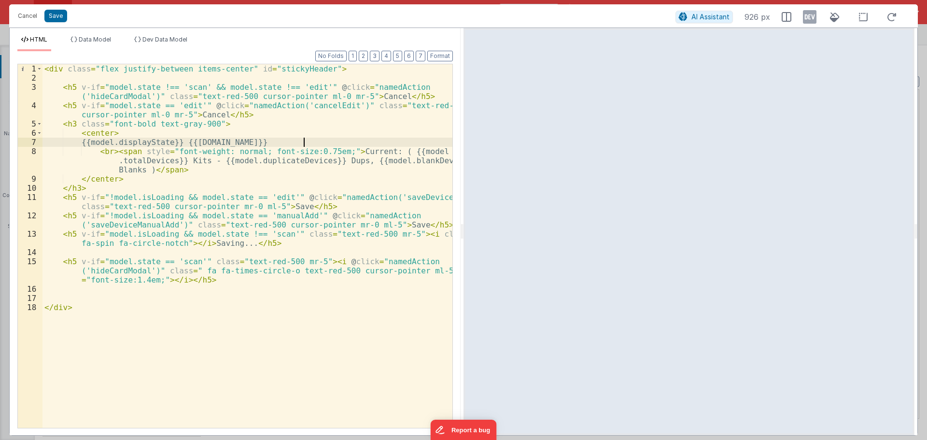
click at [322, 141] on div "< div class = "flex justify-between items-center" id = "stickyHeader" > < h5 v-…" at bounding box center [247, 255] width 410 height 382
click at [62, 14] on button "Save" at bounding box center [55, 16] width 23 height 13
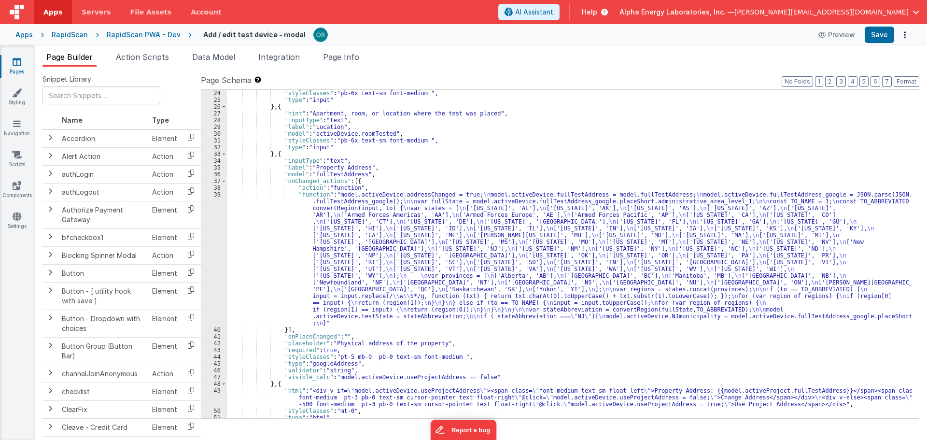
scroll to position [246, 0]
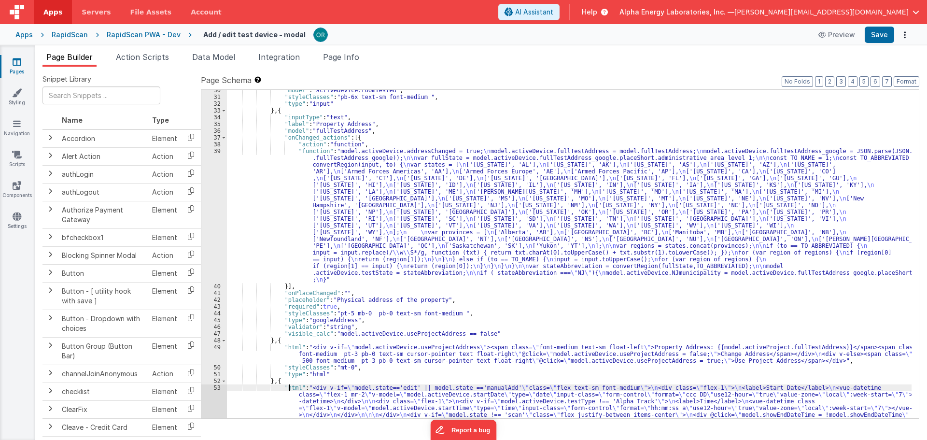
click at [291, 386] on div ""model" : "activeDevice.roomTested" , "styleClasses" : "pb-6x text-sm font-medi…" at bounding box center [569, 315] width 685 height 457
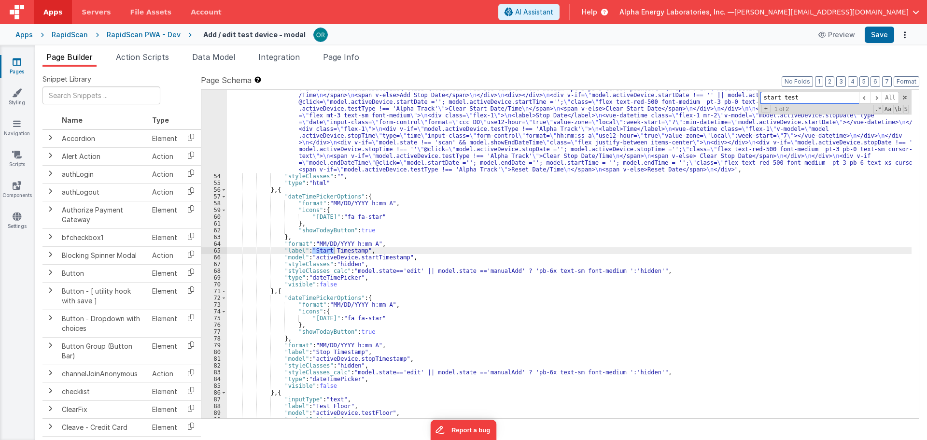
scroll to position [1411, 0]
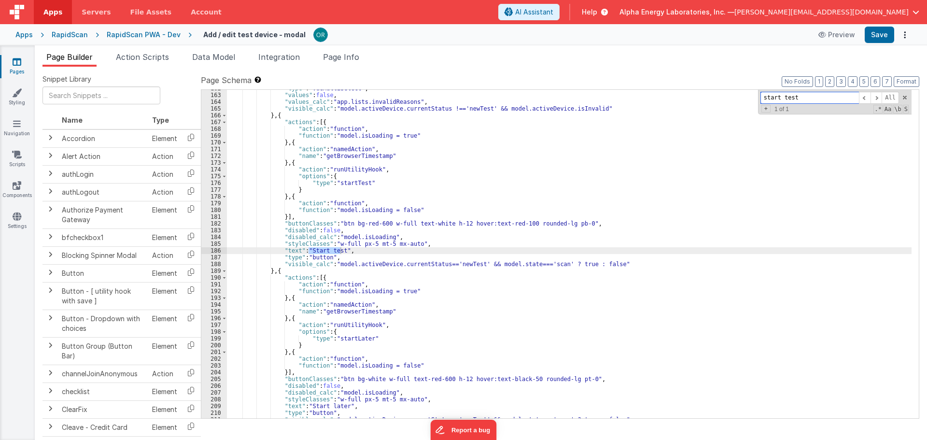
type input "start test"
click at [414, 265] on div ""type" : "vueMultiSelect" , "values" : false , "values_calc" : "app.lists.inval…" at bounding box center [569, 256] width 685 height 342
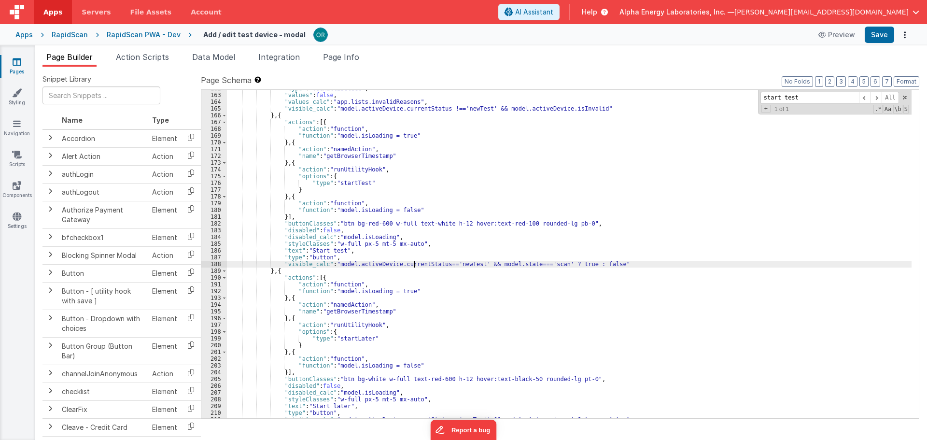
click at [473, 261] on div ""type" : "vueMultiSelect" , "values" : false , "values_calc" : "app.lists.inval…" at bounding box center [569, 256] width 685 height 342
click at [430, 264] on div ""type" : "vueMultiSelect" , "values" : false , "values_calc" : "app.lists.inval…" at bounding box center [569, 256] width 685 height 342
click at [463, 265] on div ""type" : "vueMultiSelect" , "values" : false , "values_calc" : "app.lists.inval…" at bounding box center [569, 256] width 685 height 342
click at [418, 268] on div ""type" : "vueMultiSelect" , "values" : false , "values_calc" : "app.lists.inval…" at bounding box center [569, 256] width 685 height 342
click at [421, 262] on div ""type" : "vueMultiSelect" , "values" : false , "values_calc" : "app.lists.inval…" at bounding box center [569, 256] width 685 height 342
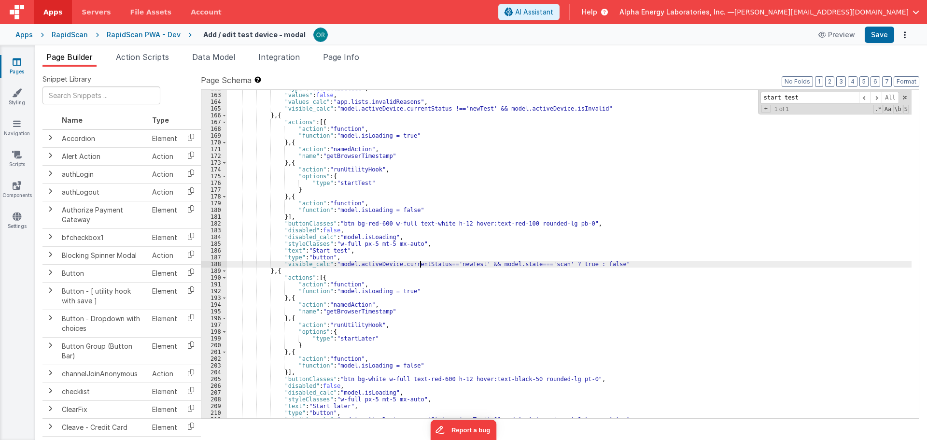
click at [459, 260] on div ""type" : "vueMultiSelect" , "values" : false , "values_calc" : "app.lists.inval…" at bounding box center [569, 256] width 685 height 342
click at [432, 266] on div ""type" : "vueMultiSelect" , "values" : false , "values_calc" : "app.lists.inval…" at bounding box center [569, 256] width 685 height 342
click at [496, 264] on div ""type" : "vueMultiSelect" , "values" : false , "values_calc" : "app.lists.inval…" at bounding box center [569, 256] width 685 height 342
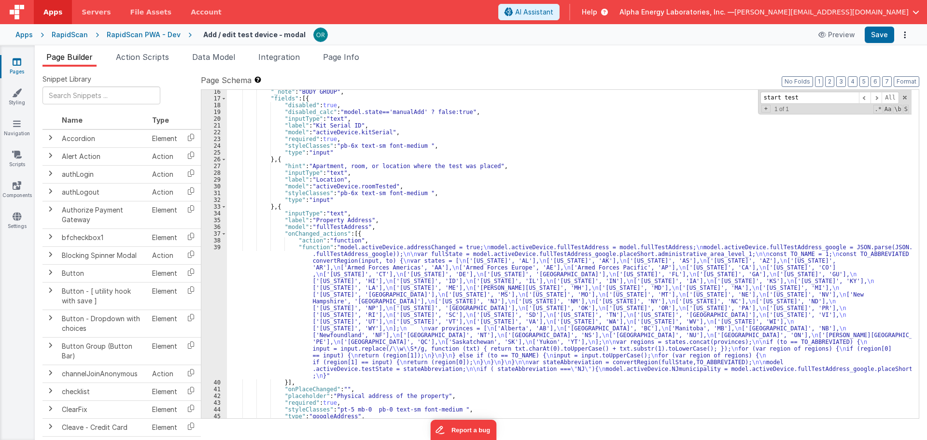
scroll to position [0, 0]
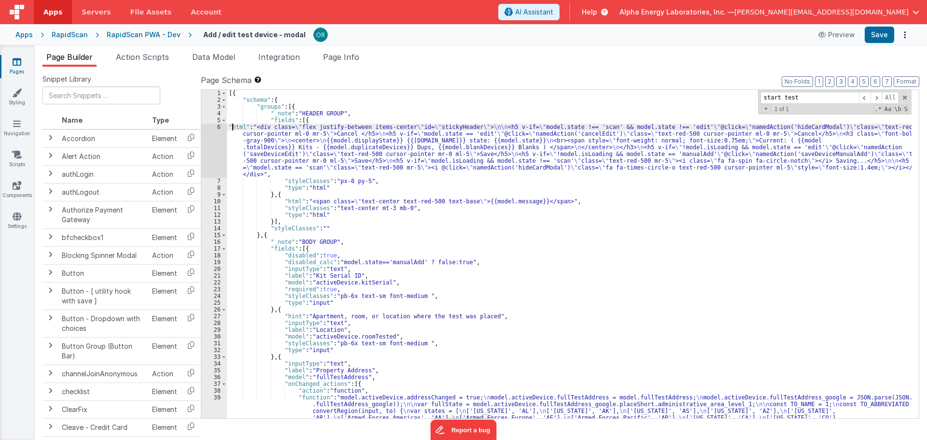
click at [233, 126] on div "[{ "schema" : { "groups" : [{ "_note" : "HEADER GROUP" , "fields" : [{ "html" :…" at bounding box center [569, 325] width 685 height 470
click at [218, 128] on div "6" at bounding box center [214, 151] width 26 height 54
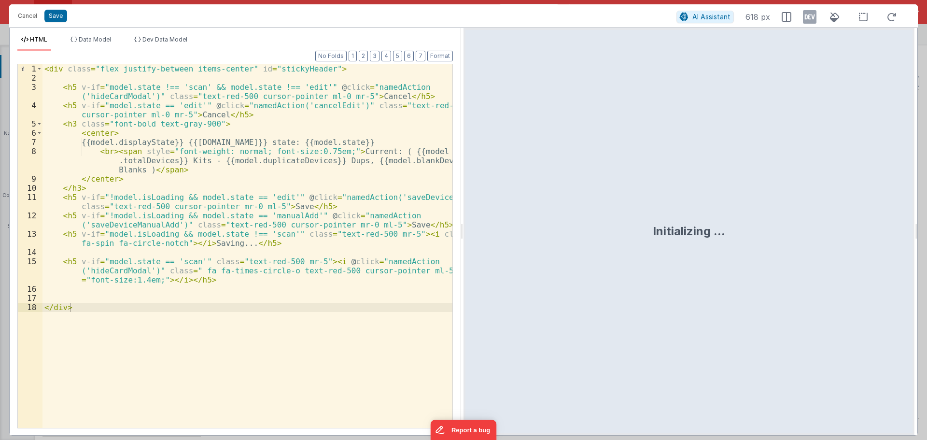
click at [406, 143] on div "< div class = "flex justify-between items-center" id = "stickyHeader" > < h5 v-…" at bounding box center [247, 255] width 410 height 382
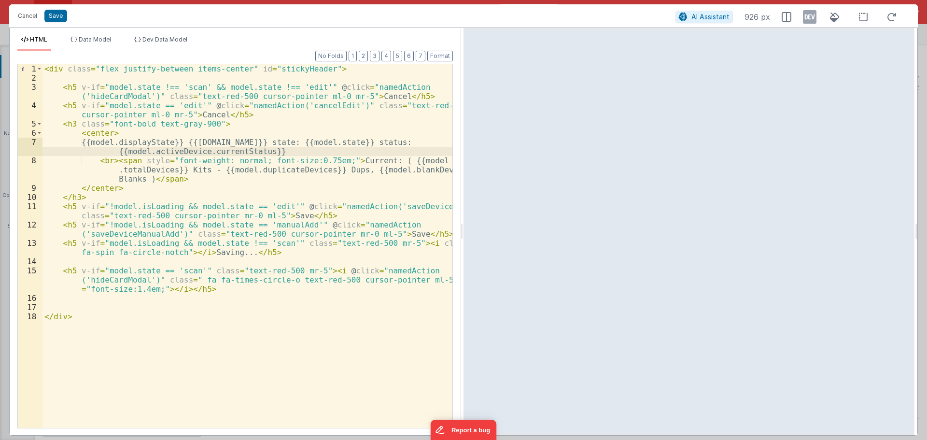
click at [235, 153] on div "< div class = "flex justify-between items-center" id = "stickyHeader" > < h5 v-…" at bounding box center [247, 255] width 410 height 382
click at [63, 17] on button "Save" at bounding box center [55, 16] width 23 height 13
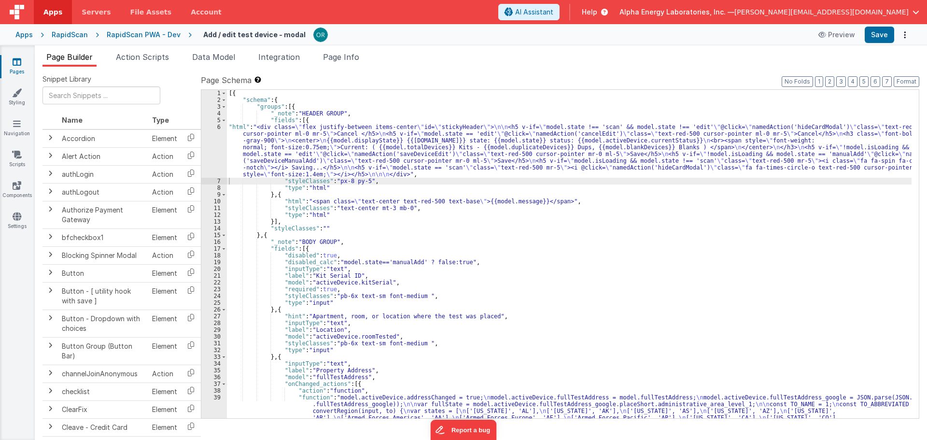
click at [557, 201] on div "[{ "schema" : { "groups" : [{ "_note" : "HEADER GROUP" , "fields" : [{ "html" :…" at bounding box center [569, 325] width 685 height 470
click at [881, 36] on button "Save" at bounding box center [879, 35] width 29 height 16
click at [12, 136] on link "Navigation" at bounding box center [17, 128] width 35 height 19
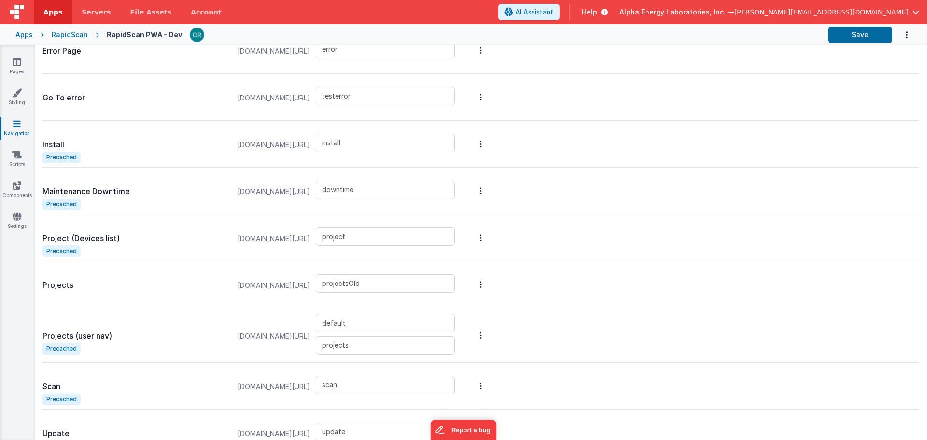
scroll to position [500, 0]
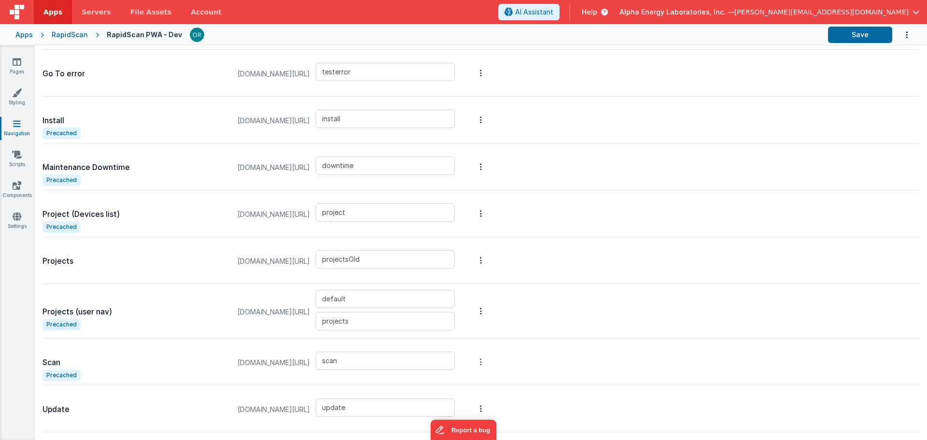
click at [488, 366] on button "Options" at bounding box center [481, 361] width 14 height 39
click at [472, 315] on link "Precache" at bounding box center [430, 309] width 84 height 17
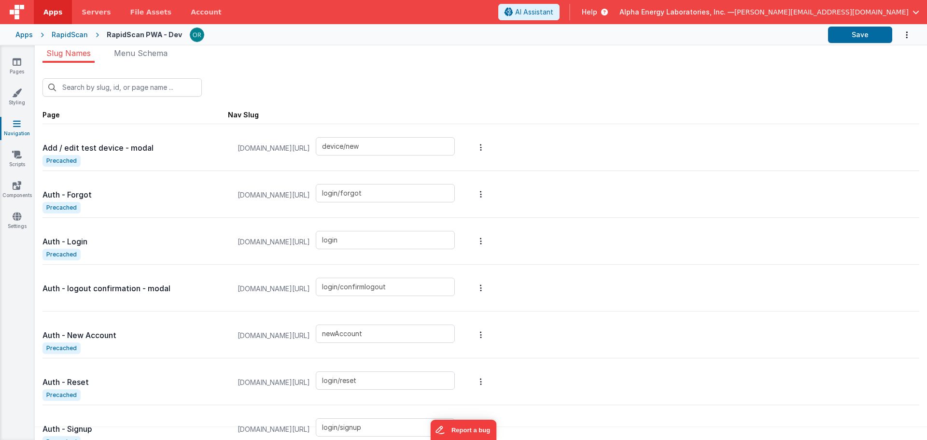
scroll to position [0, 0]
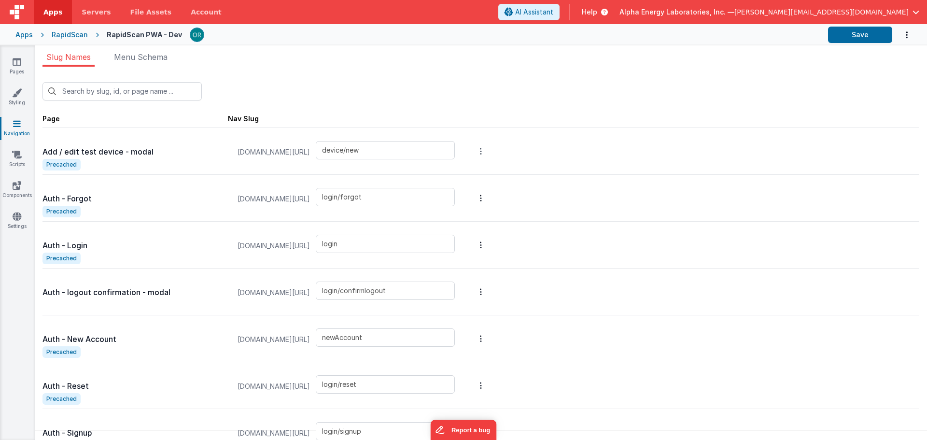
click at [488, 147] on button "Options" at bounding box center [481, 151] width 14 height 39
click at [467, 103] on link "Precache" at bounding box center [430, 98] width 84 height 17
click at [867, 34] on button "Save" at bounding box center [860, 35] width 64 height 16
click at [16, 62] on icon at bounding box center [17, 62] width 9 height 10
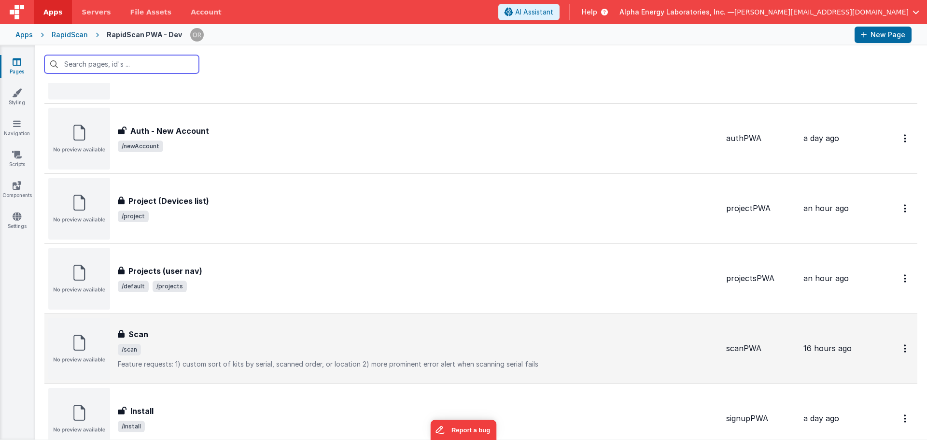
scroll to position [640, 0]
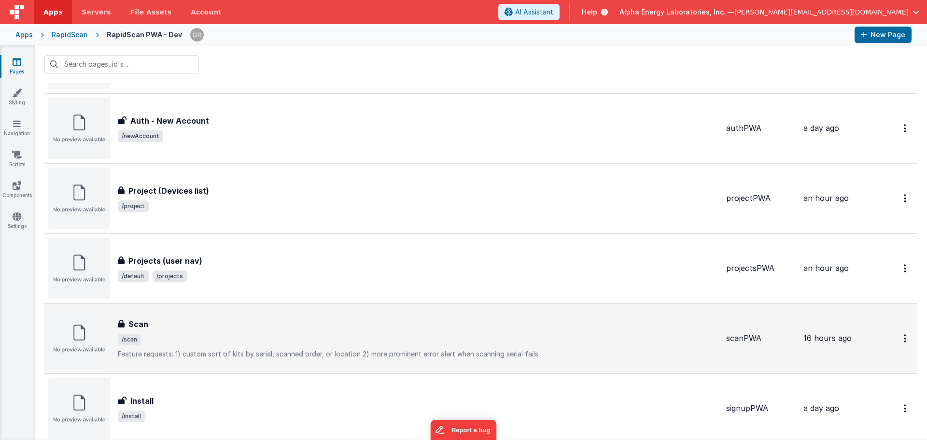
click at [264, 317] on div "Scan Scan /scan Feature requests:1) custom sort of kits by serial, scanned ord…" at bounding box center [383, 339] width 670 height 62
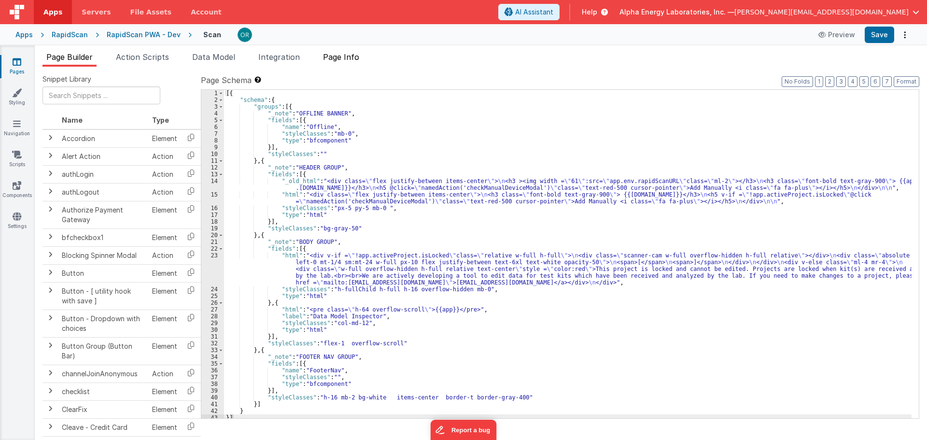
click at [338, 57] on span "Page Info" at bounding box center [341, 57] width 36 height 10
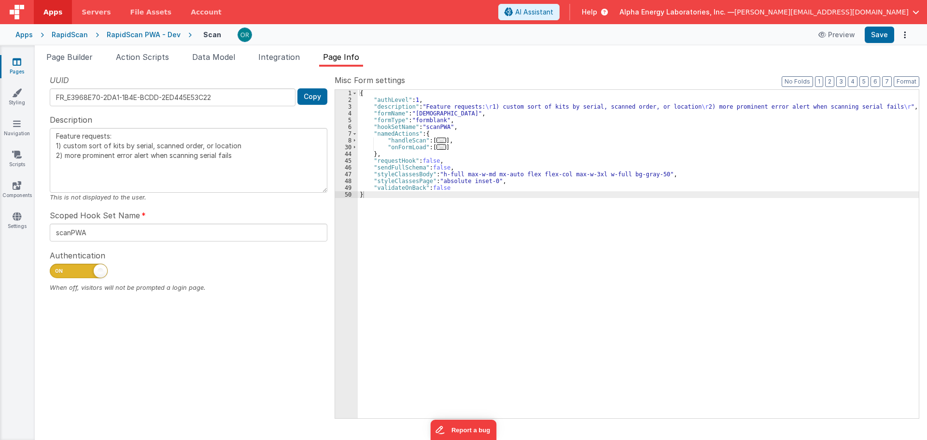
click at [441, 140] on span "..." at bounding box center [441, 140] width 10 height 5
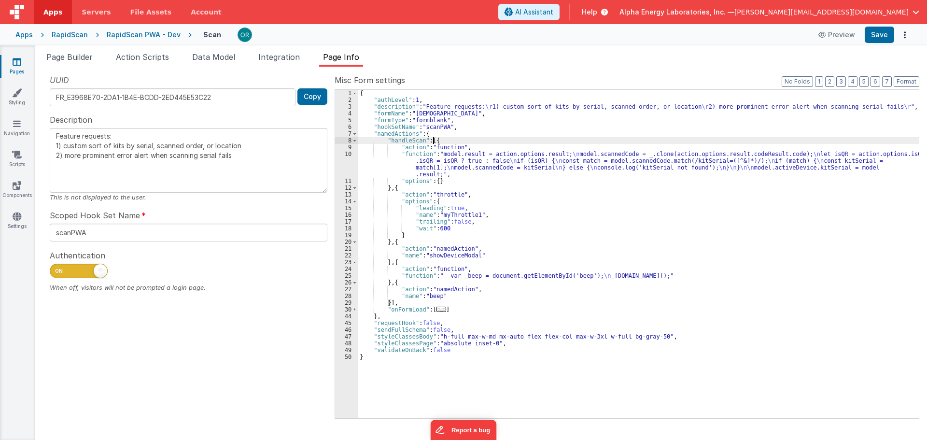
click at [418, 154] on div "{ "authLevel" : 1 , "description" : "Feature requests: \r 1) custom sort of kit…" at bounding box center [638, 261] width 561 height 342
click at [343, 151] on div "10" at bounding box center [346, 164] width 23 height 27
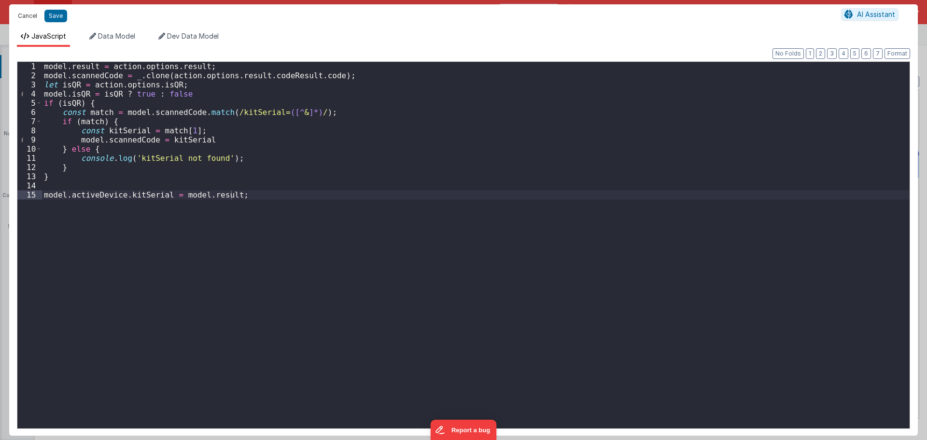
click at [27, 14] on button "Cancel" at bounding box center [27, 16] width 29 height 14
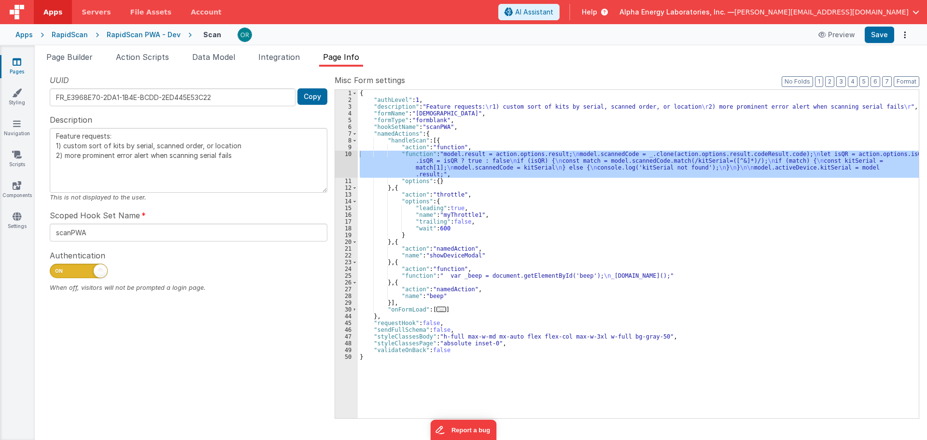
click at [465, 255] on div "{ "authLevel" : 1 , "description" : "Feature requests: \r 1) custom sort of kit…" at bounding box center [638, 261] width 561 height 342
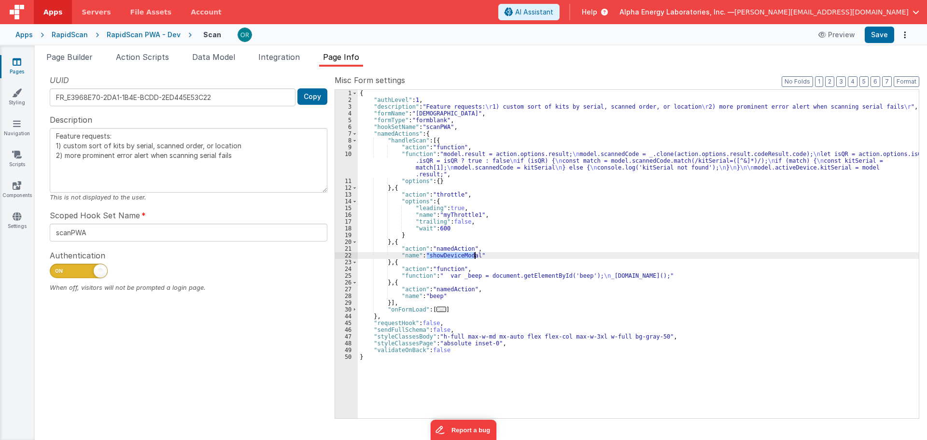
click at [465, 255] on div "{ "authLevel" : 1 , "description" : "Feature requests: \r 1) custom sort of kit…" at bounding box center [638, 261] width 561 height 342
click at [461, 251] on div "{ "authLevel" : 1 , "description" : "Feature requests: \r 1) custom sort of kit…" at bounding box center [638, 261] width 561 height 342
click at [454, 257] on div "{ "authLevel" : 1 , "description" : "Feature requests: \r 1) custom sort of kit…" at bounding box center [638, 261] width 561 height 342
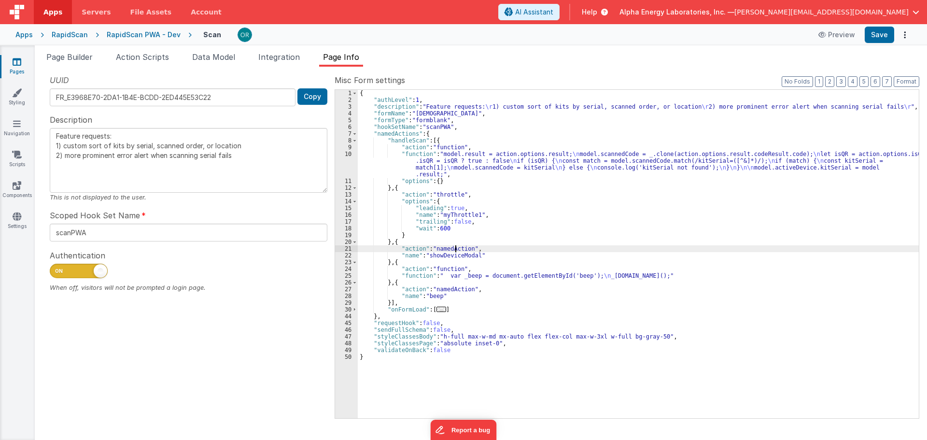
click at [456, 249] on div "{ "authLevel" : 1 , "description" : "Feature requests: \r 1) custom sort of kit…" at bounding box center [638, 261] width 561 height 342
click at [450, 253] on div "{ "authLevel" : 1 , "description" : "Feature requests: \r 1) custom sort of kit…" at bounding box center [638, 261] width 561 height 342
click at [450, 246] on div "{ "authLevel" : 1 , "description" : "Feature requests: \r 1) custom sort of kit…" at bounding box center [638, 261] width 561 height 342
click at [9, 164] on link "Scripts" at bounding box center [17, 159] width 35 height 19
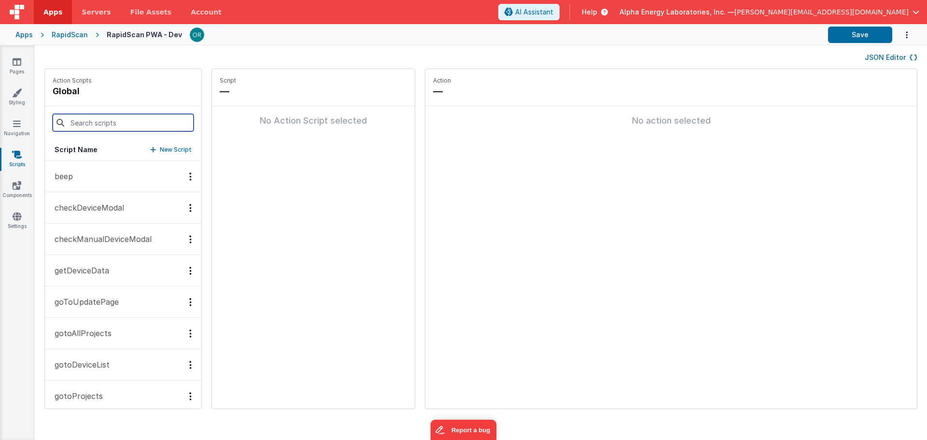
click at [108, 129] on input at bounding box center [123, 122] width 141 height 17
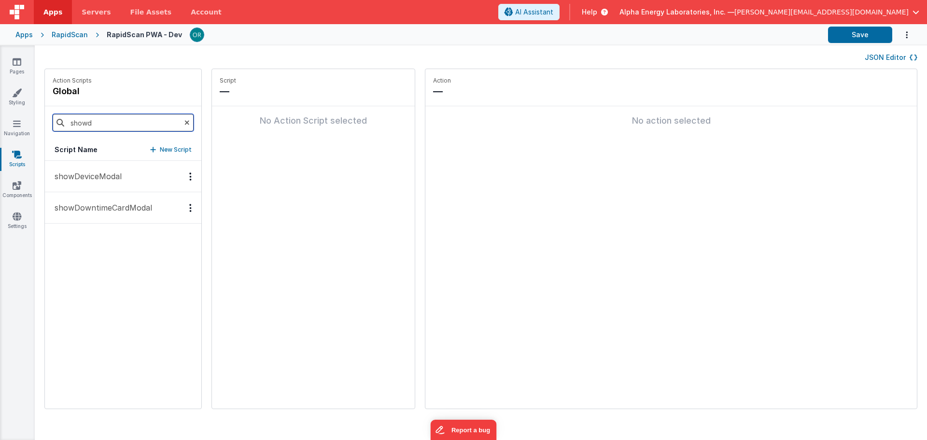
type input "showd"
click at [110, 180] on p "showDeviceModal" at bounding box center [85, 176] width 73 height 12
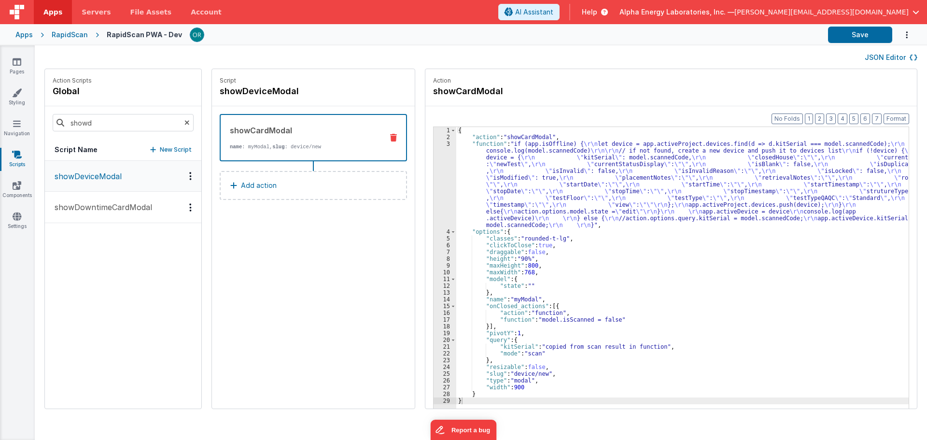
click at [263, 184] on p "Add action" at bounding box center [259, 186] width 36 height 12
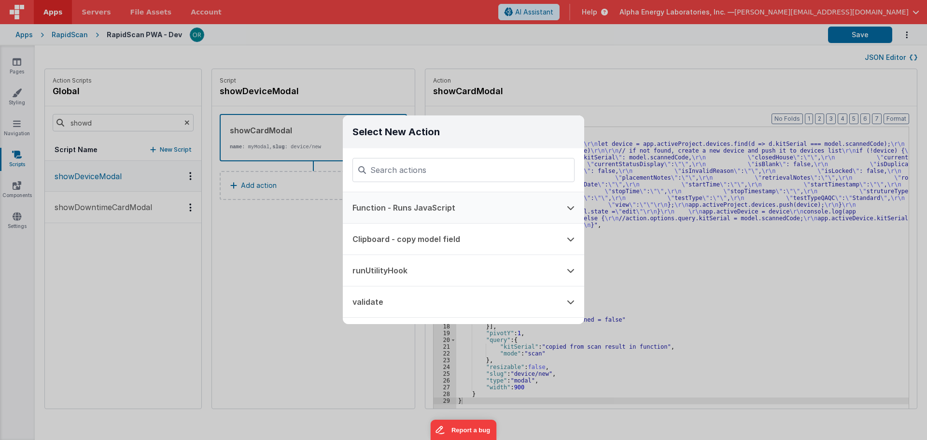
click at [443, 197] on button "Function - Runs JavaScript" at bounding box center [450, 207] width 214 height 31
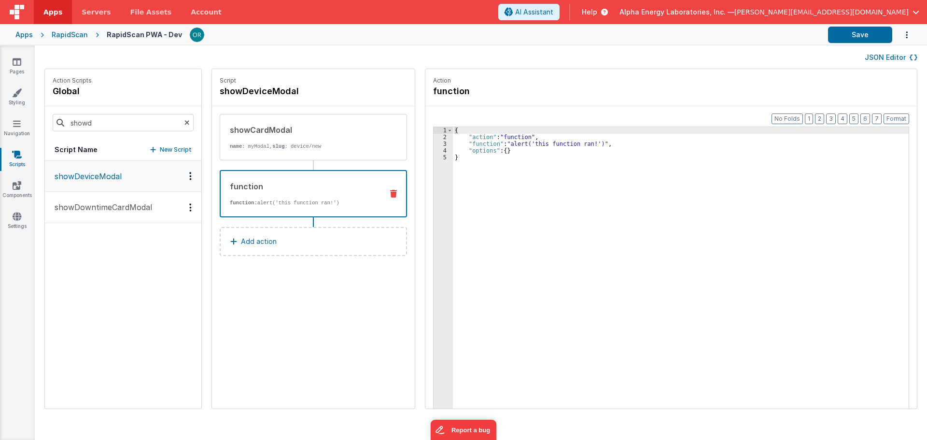
click at [511, 141] on div "{ "action" : "function" , "function" : "alert('this function ran!')" , "options…" at bounding box center [685, 289] width 465 height 325
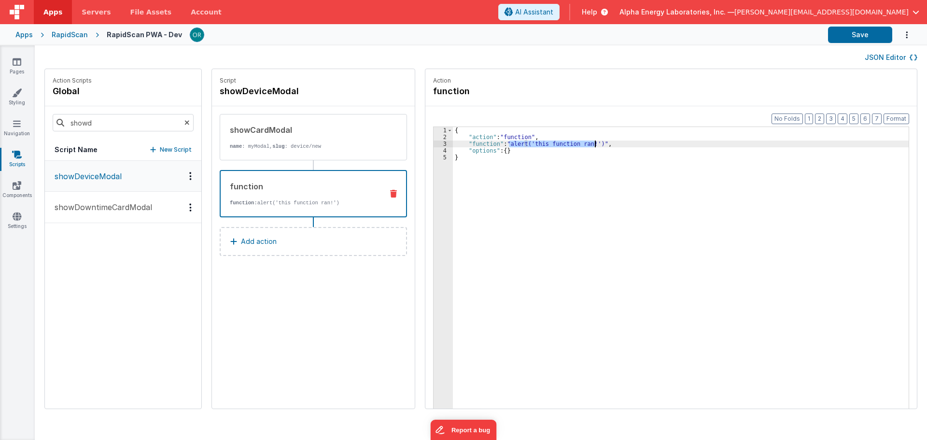
drag, startPoint x: 500, startPoint y: 143, endPoint x: 586, endPoint y: 143, distance: 85.5
click at [586, 143] on div "{ "action" : "function" , "function" : "alert('this function ran!')" , "options…" at bounding box center [685, 289] width 465 height 325
click at [611, 239] on div "{ "action" : "function" , "function" : "model.state='scan';" , "options" : { } }" at bounding box center [685, 289] width 465 height 325
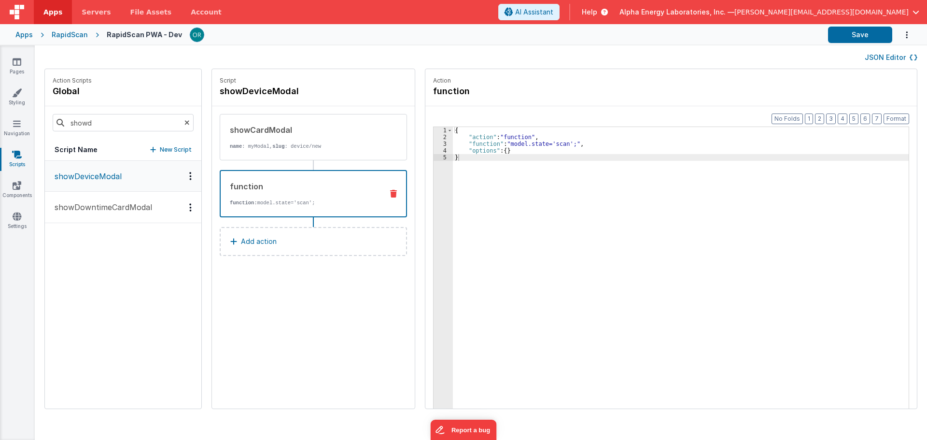
click at [588, 232] on div "{ "action" : "function" , "function" : "model.state='scan';" , "options" : { } }" at bounding box center [685, 289] width 465 height 325
click at [851, 33] on button "Save" at bounding box center [860, 35] width 64 height 16
click at [4, 66] on link "Pages" at bounding box center [17, 66] width 35 height 19
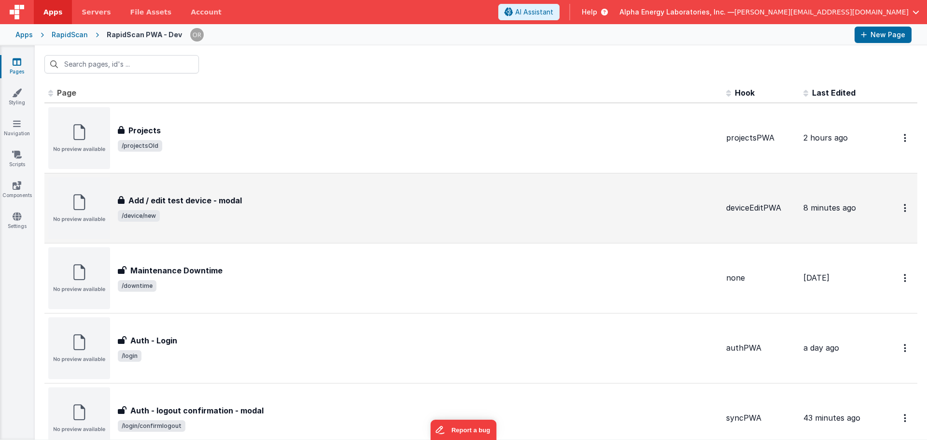
click at [241, 211] on span "/device/new" at bounding box center [418, 216] width 601 height 12
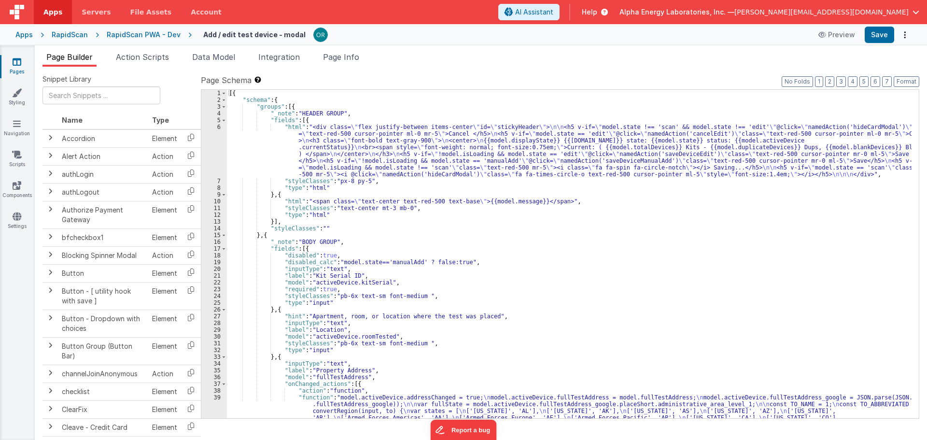
click at [203, 59] on span "Data Model" at bounding box center [213, 57] width 43 height 10
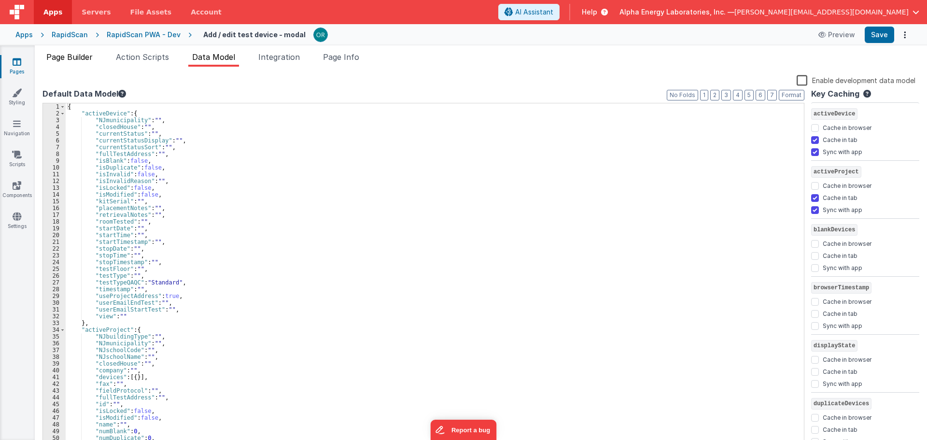
click at [73, 63] on li "Page Builder" at bounding box center [69, 58] width 54 height 15
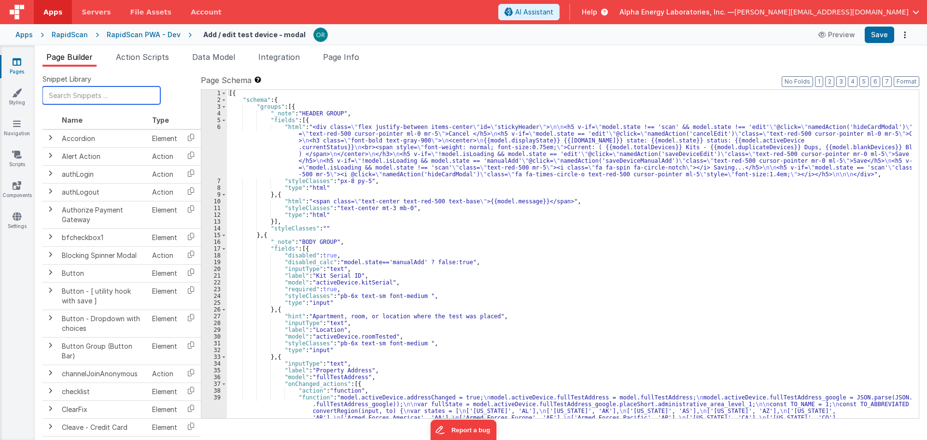
click at [90, 97] on input "text" at bounding box center [101, 95] width 118 height 18
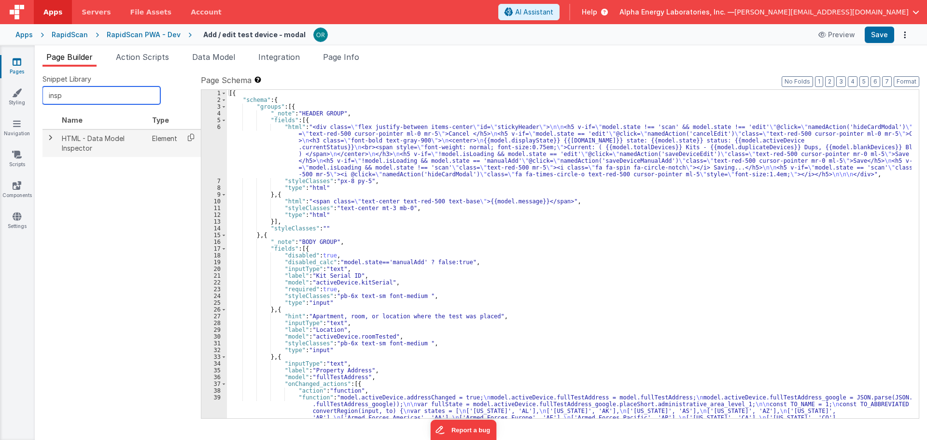
type input "insp"
click at [189, 137] on icon at bounding box center [191, 137] width 20 height 15
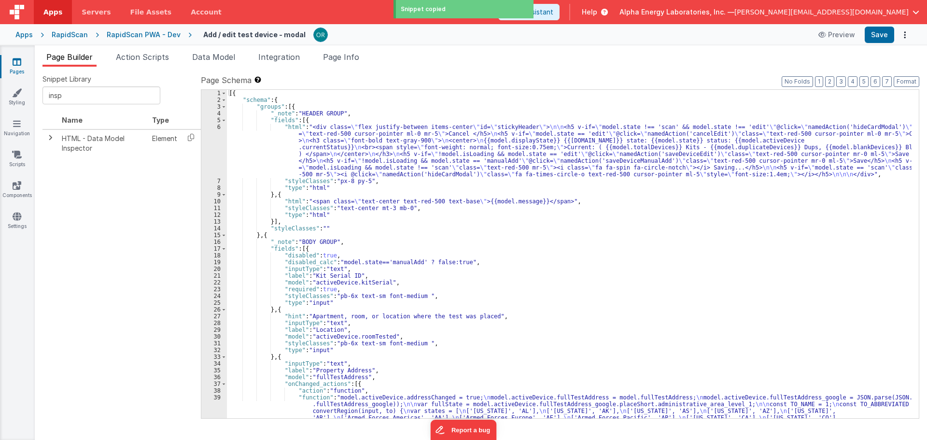
click at [302, 250] on div "[{ "schema" : { "groups" : [{ "_note" : "HEADER GROUP" , "fields" : [{ "html" :…" at bounding box center [569, 325] width 685 height 470
paste textarea
